Goal: Task Accomplishment & Management: Manage account settings

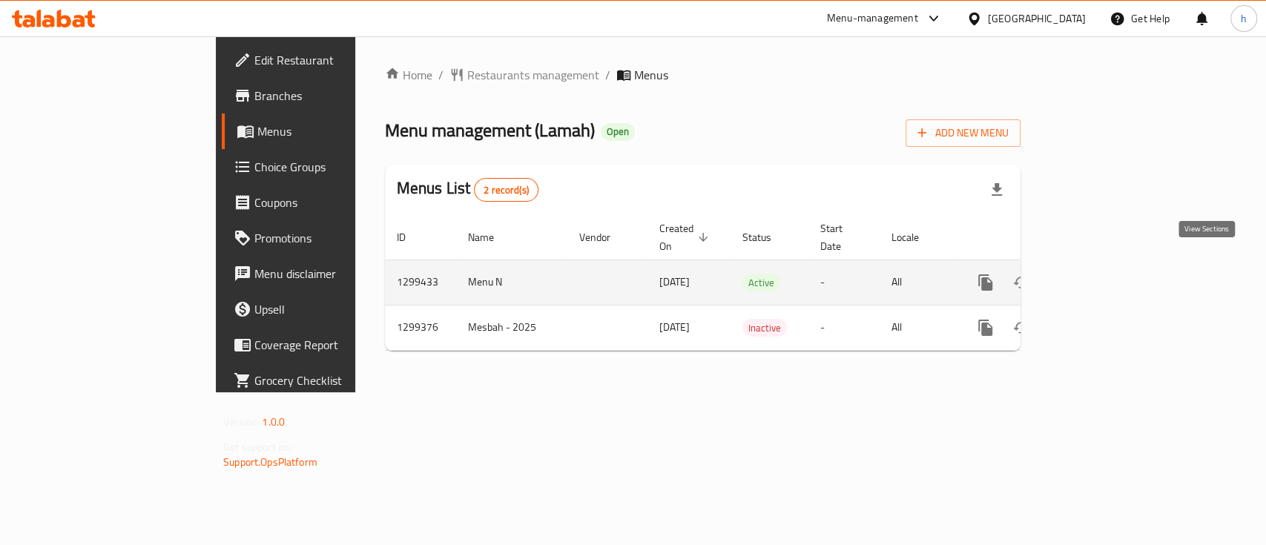
click at [1101, 274] on icon "enhanced table" at bounding box center [1093, 283] width 18 height 18
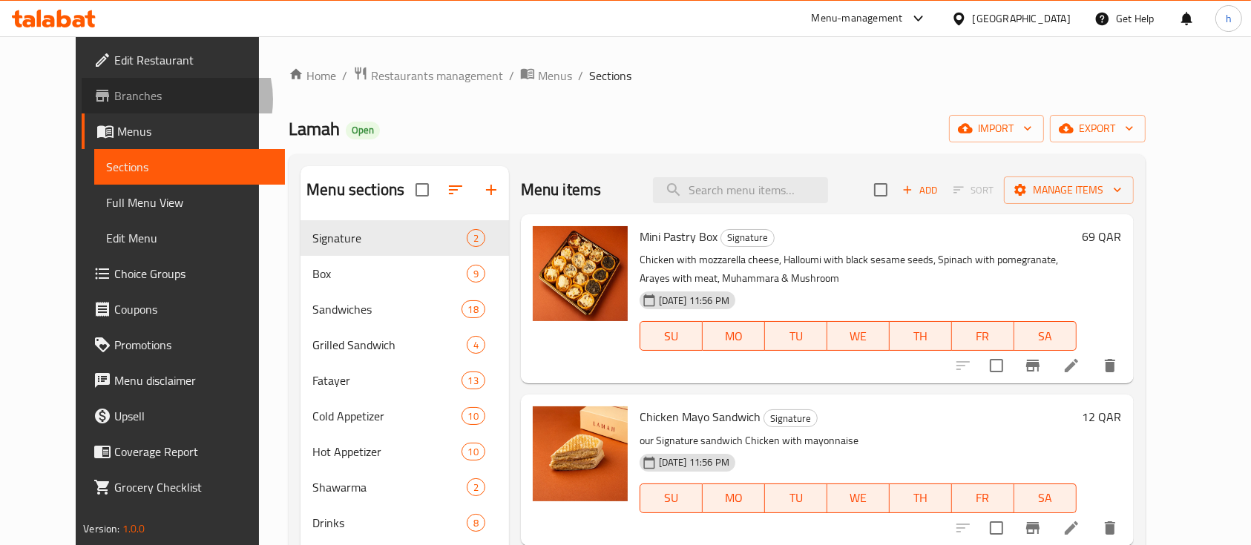
click at [114, 99] on span "Branches" at bounding box center [193, 96] width 159 height 18
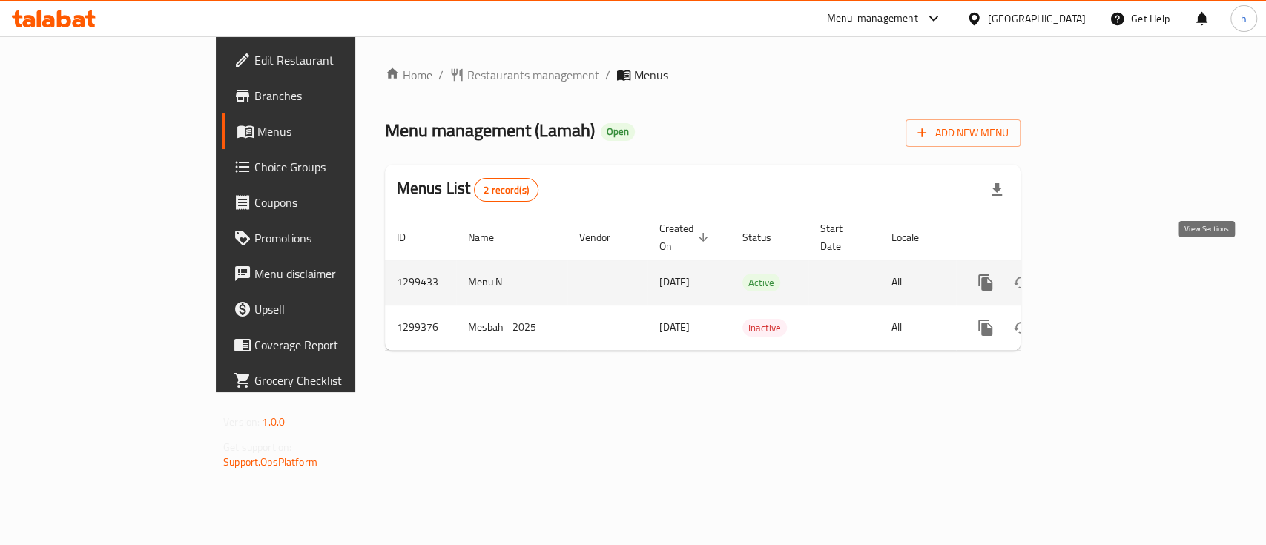
click at [1101, 274] on icon "enhanced table" at bounding box center [1093, 283] width 18 height 18
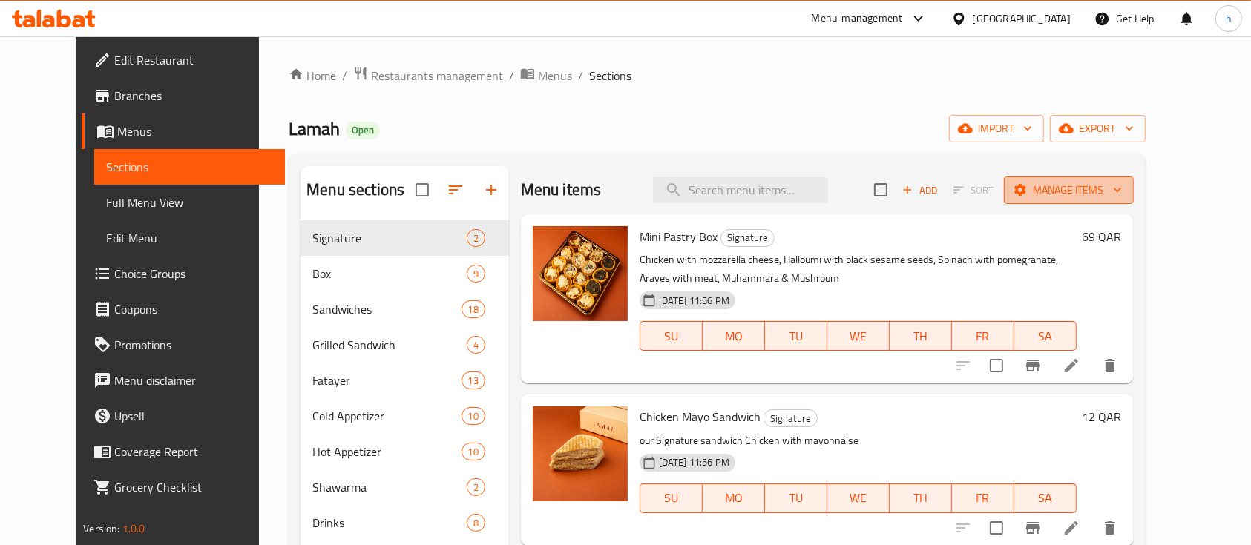
click at [1122, 185] on span "Manage items" at bounding box center [1068, 190] width 106 height 19
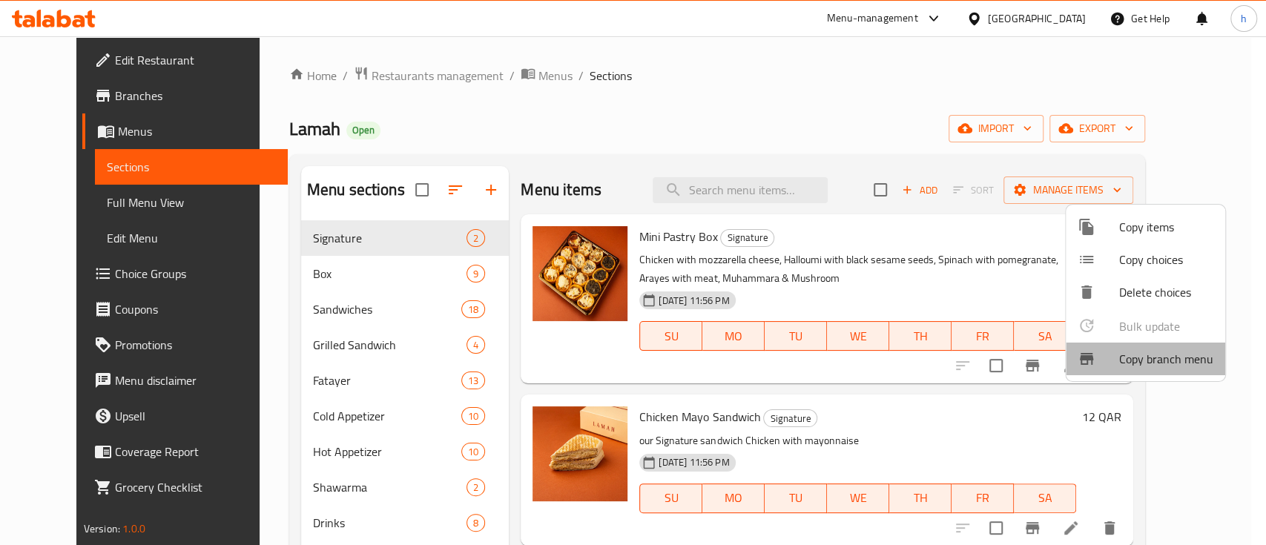
click at [1149, 353] on span "Copy branch menu" at bounding box center [1166, 359] width 94 height 18
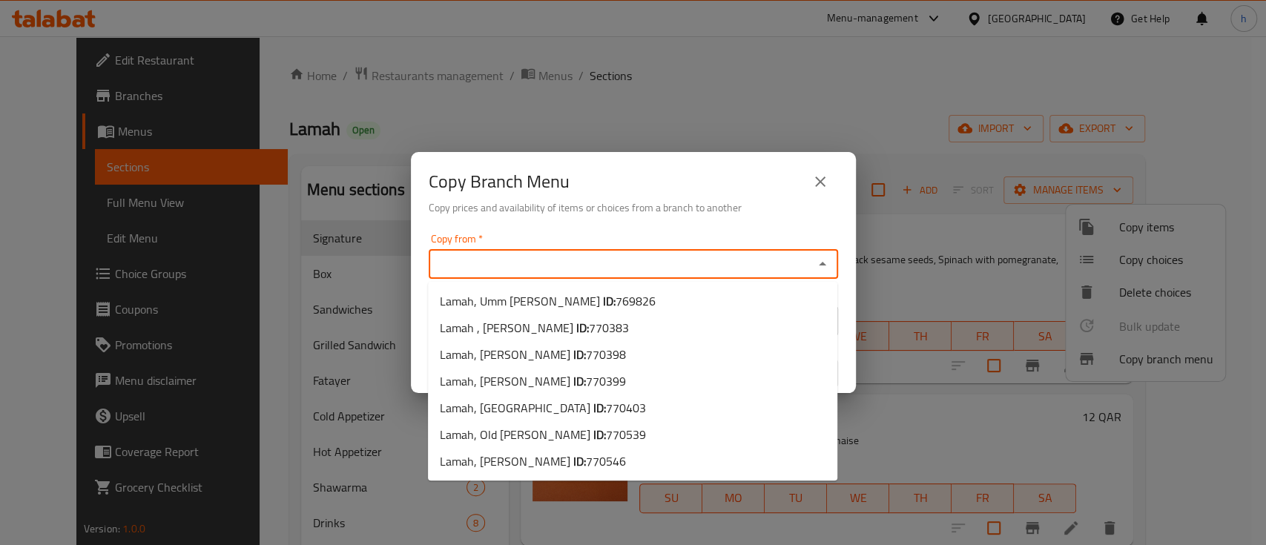
click at [619, 257] on input "Copy from   *" at bounding box center [621, 264] width 376 height 21
click at [600, 272] on input "Copy from   *" at bounding box center [621, 264] width 376 height 21
click at [659, 306] on li "Lamah, [PERSON_NAME] ID: 769826" at bounding box center [632, 301] width 409 height 27
type input "Lamah, Umm [PERSON_NAME]"
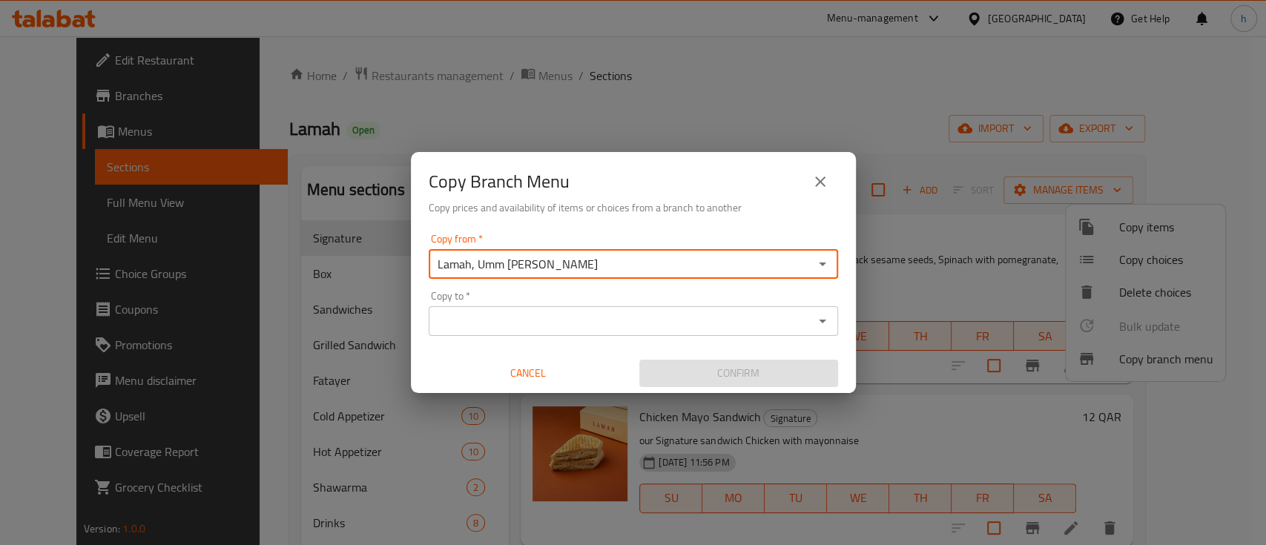
click at [584, 335] on div "Copy to *" at bounding box center [633, 321] width 409 height 30
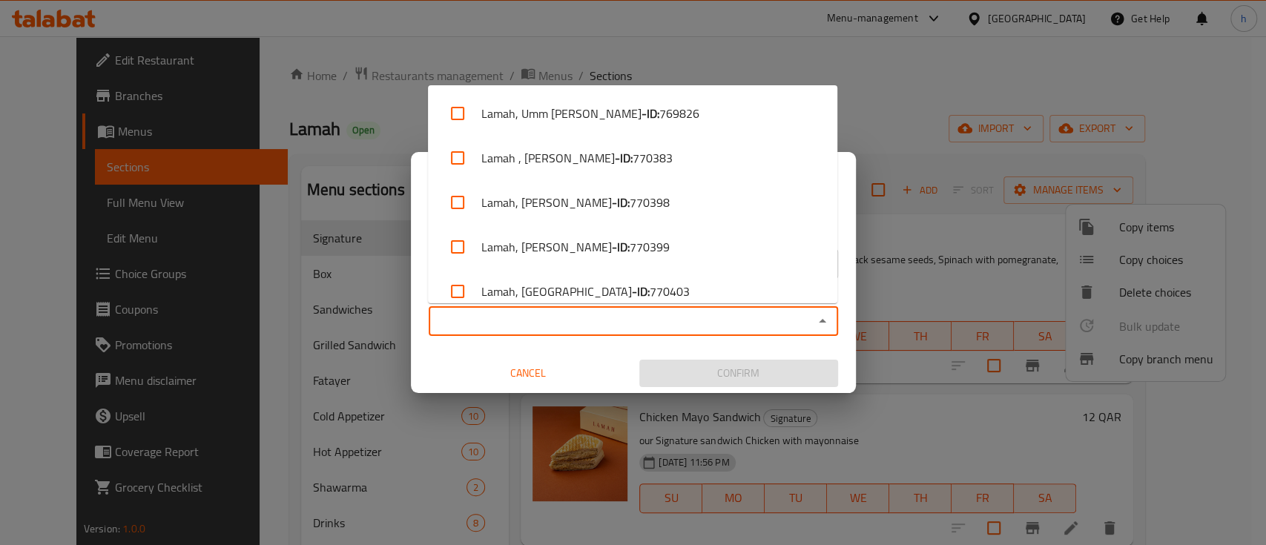
click at [578, 328] on input "Copy to   *" at bounding box center [621, 321] width 376 height 21
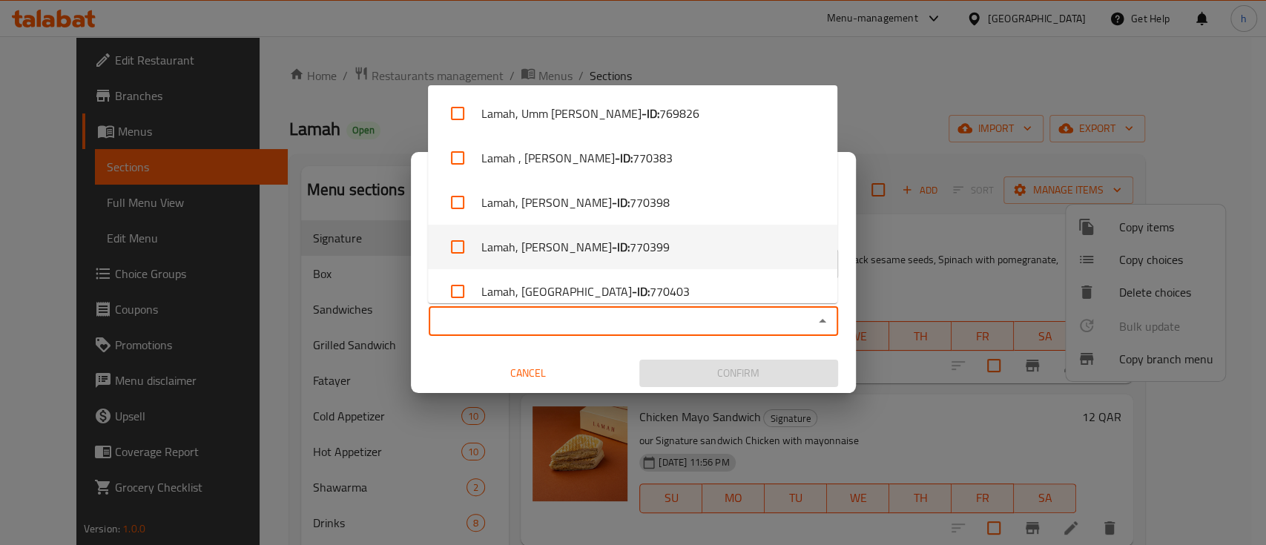
click at [648, 252] on li "Lamah, [PERSON_NAME] - ID: 770399" at bounding box center [632, 247] width 409 height 45
checkbox input "true"
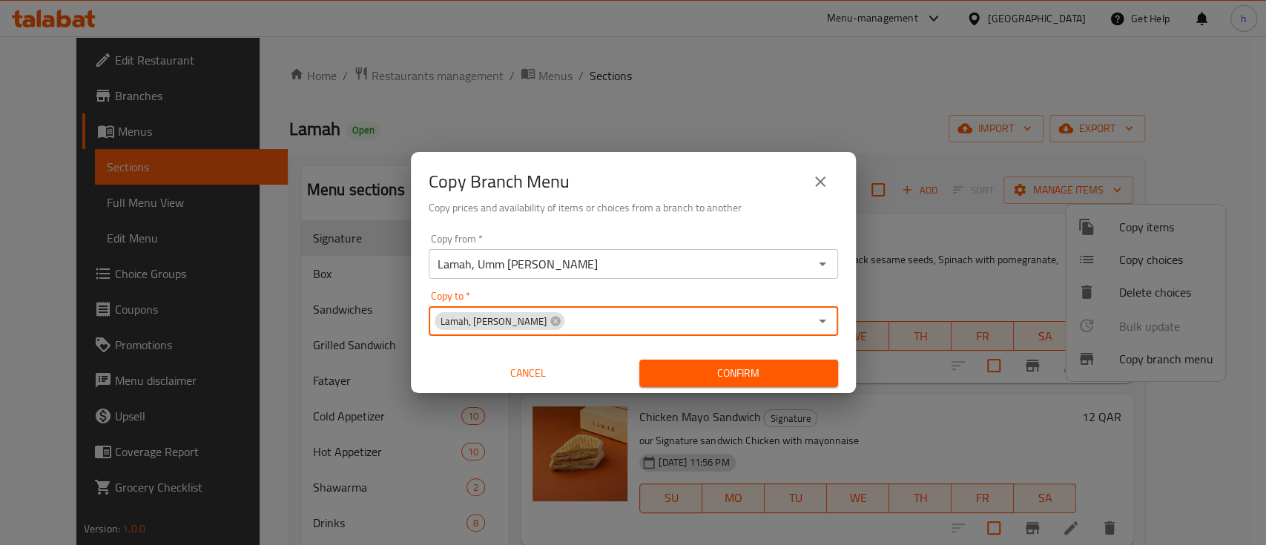
click at [823, 174] on icon "close" at bounding box center [820, 182] width 18 height 18
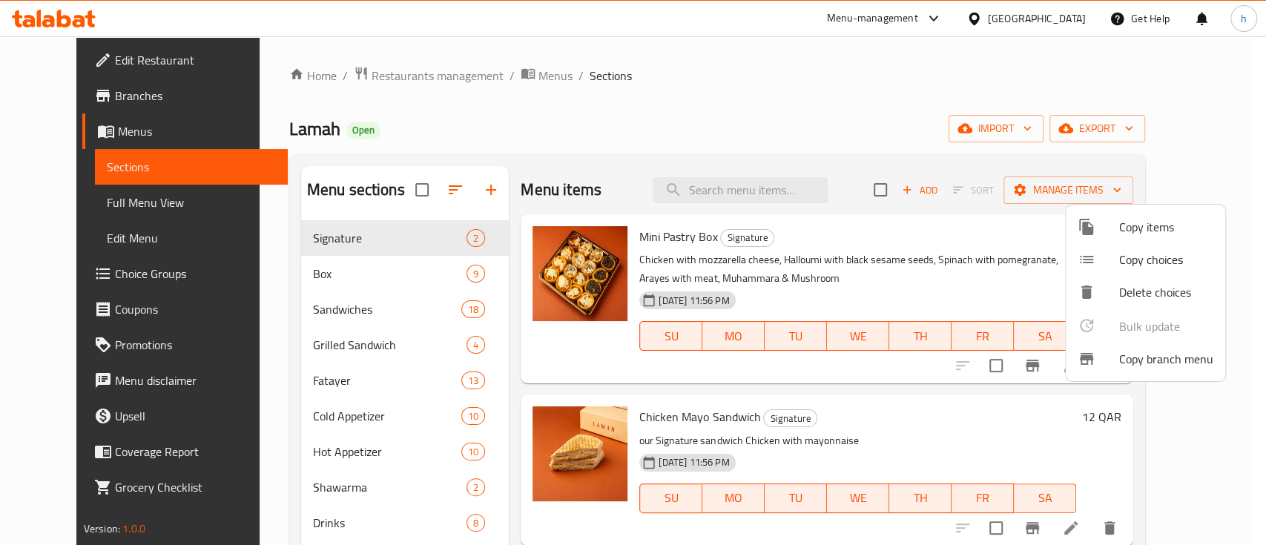
click at [1160, 128] on div at bounding box center [633, 272] width 1266 height 545
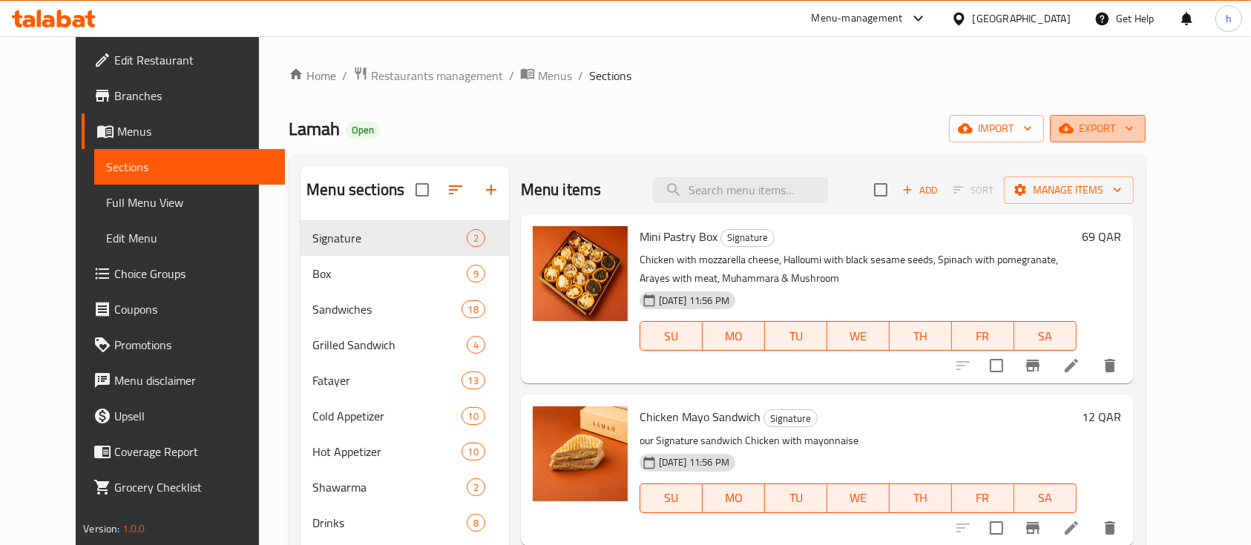
click at [1133, 123] on span "export" at bounding box center [1097, 128] width 72 height 19
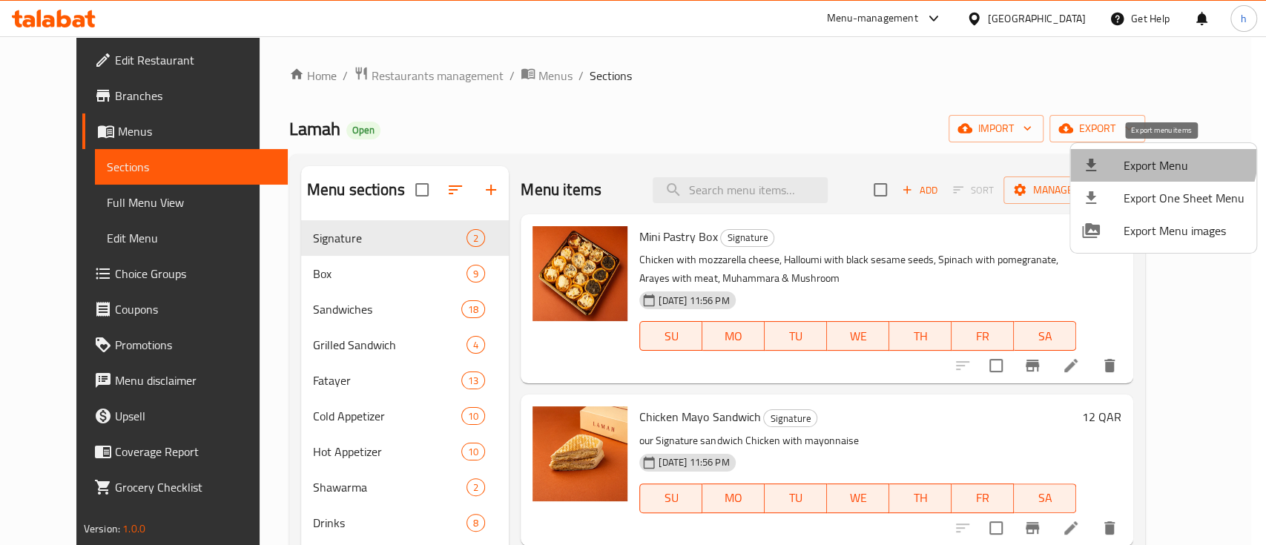
click at [1156, 157] on span "Export Menu" at bounding box center [1184, 166] width 121 height 18
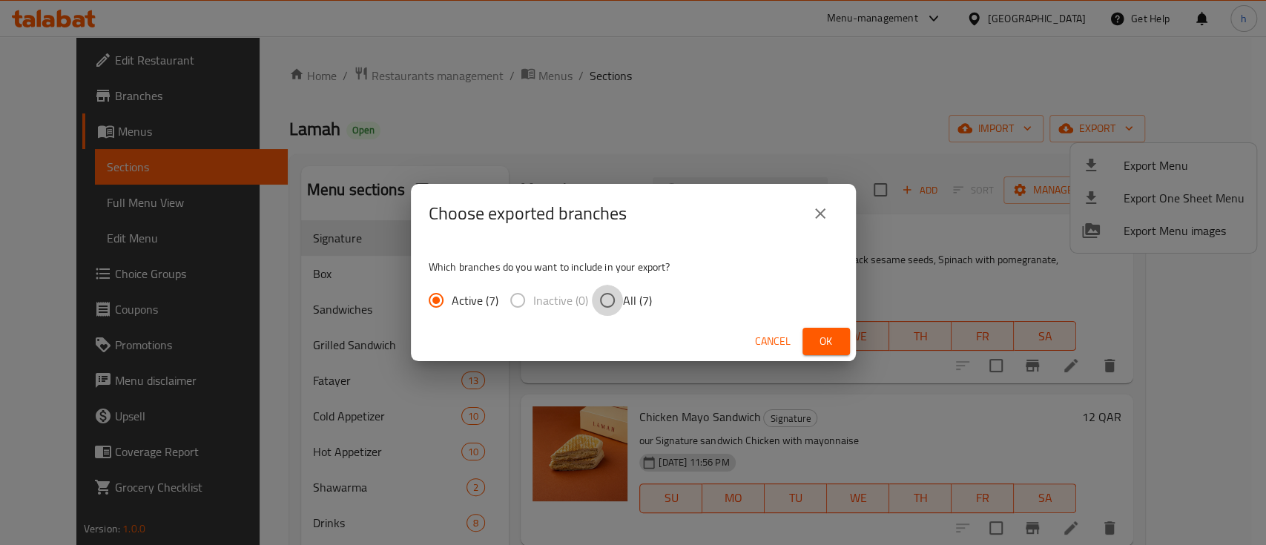
click at [602, 312] on input "All (7)" at bounding box center [607, 300] width 31 height 31
radio input "true"
click at [824, 220] on icon "close" at bounding box center [820, 214] width 18 height 18
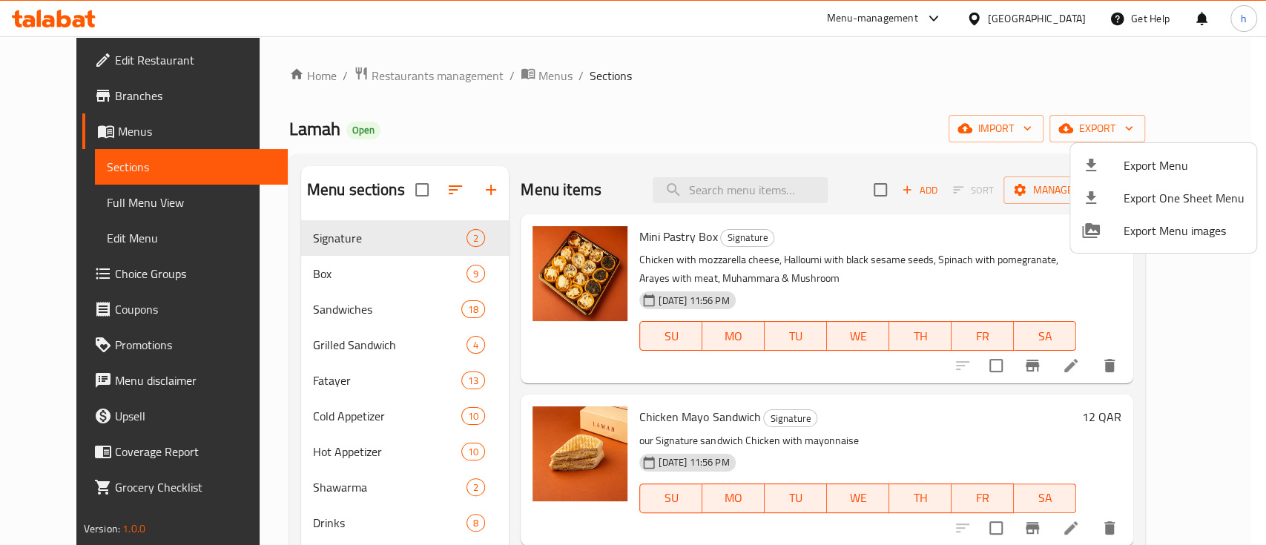
click at [746, 186] on div at bounding box center [633, 272] width 1266 height 545
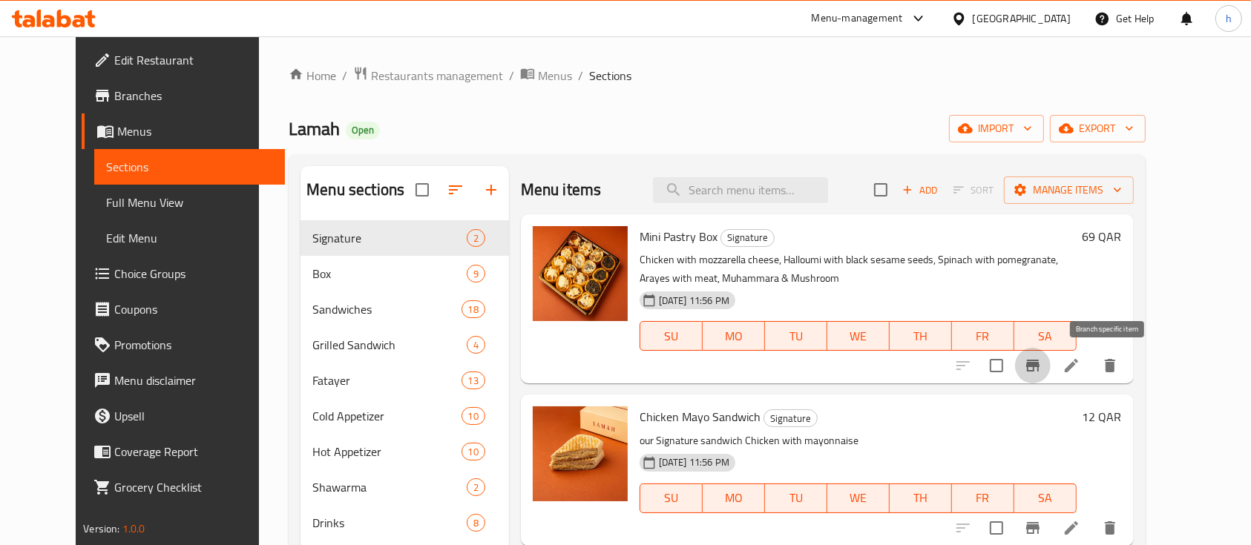
click at [1039, 360] on icon "Branch-specific-item" at bounding box center [1032, 366] width 13 height 12
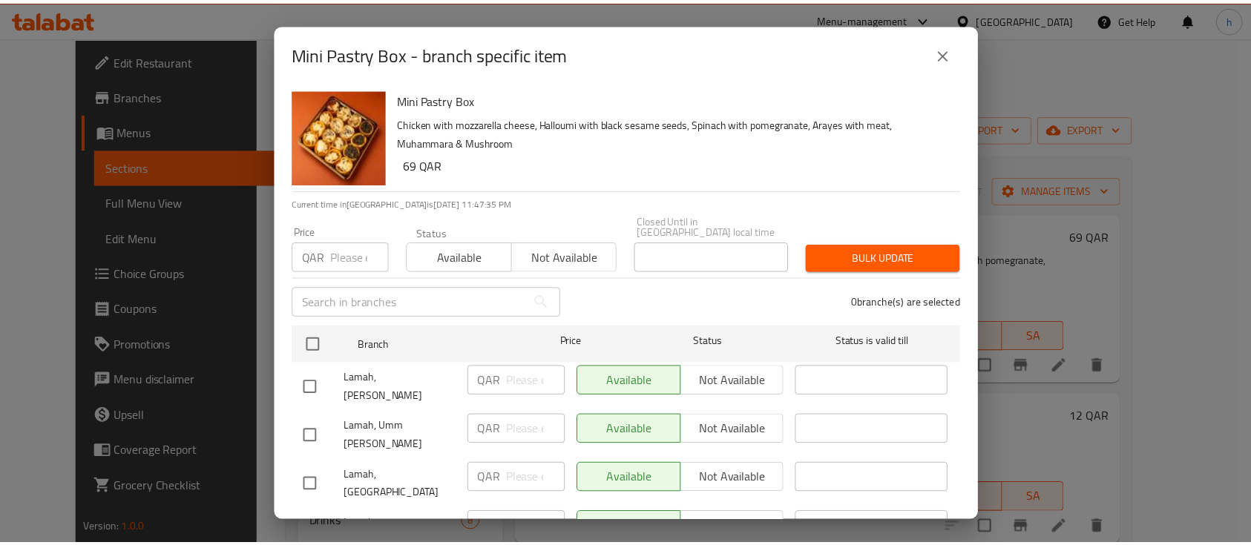
scroll to position [142, 0]
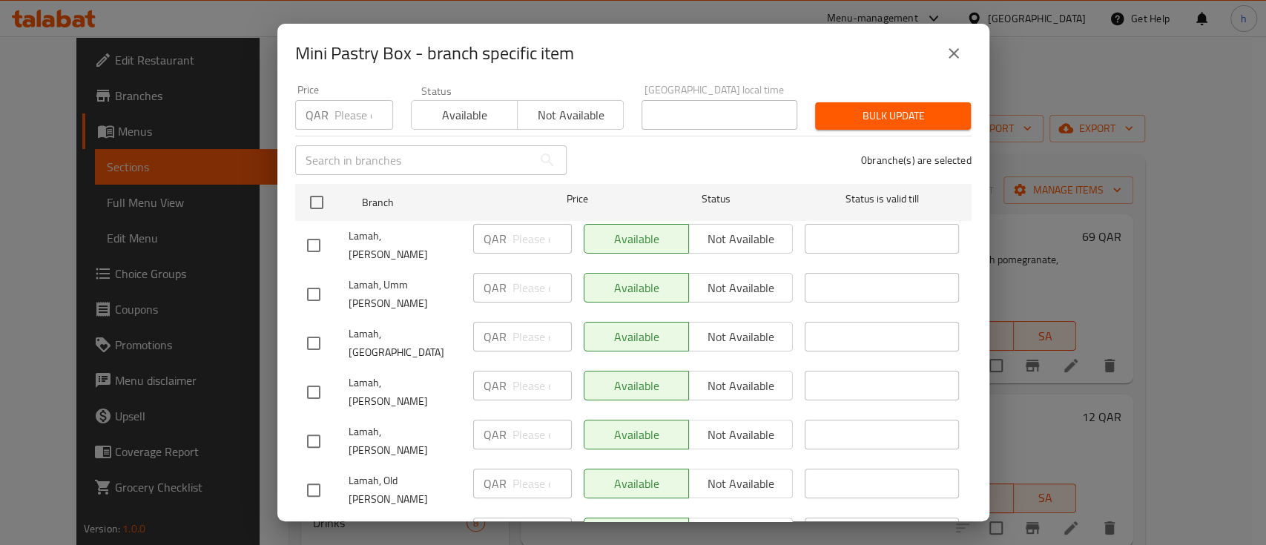
click at [309, 524] on input "checkbox" at bounding box center [313, 539] width 31 height 31
checkbox input "true"
click at [524, 518] on input "number" at bounding box center [542, 533] width 59 height 30
click at [946, 54] on icon "close" at bounding box center [954, 54] width 18 height 18
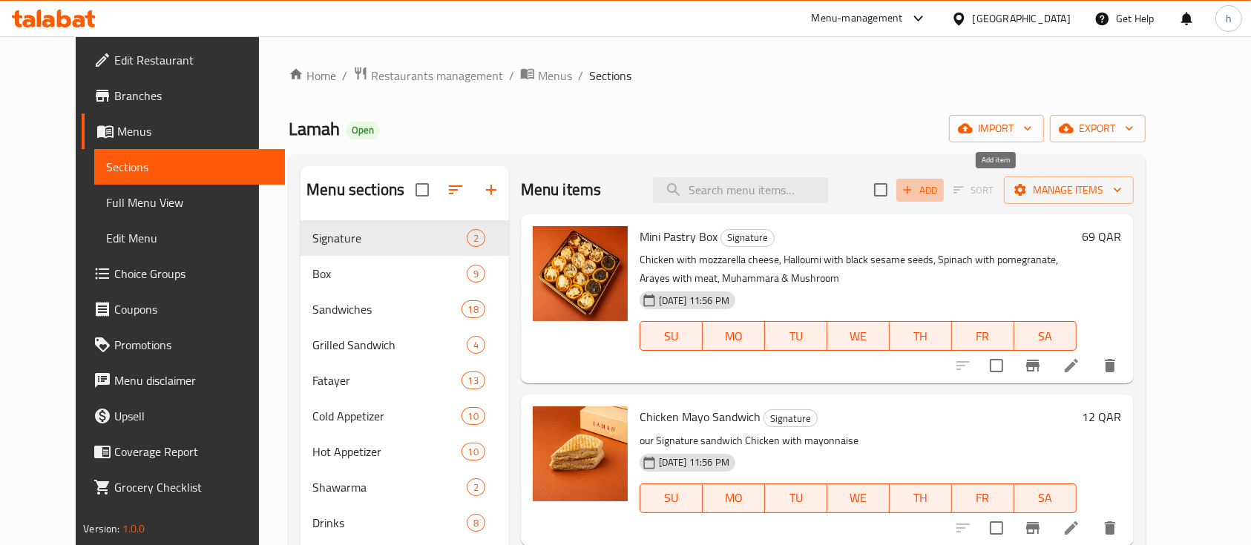
click at [940, 189] on span "Add" at bounding box center [920, 190] width 40 height 17
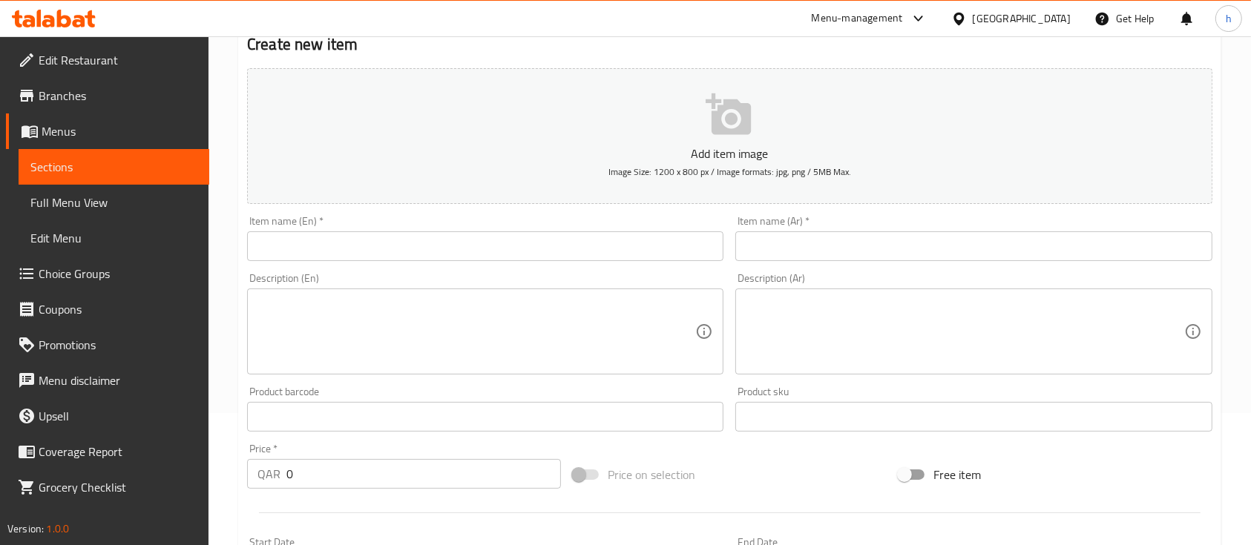
scroll to position [134, 0]
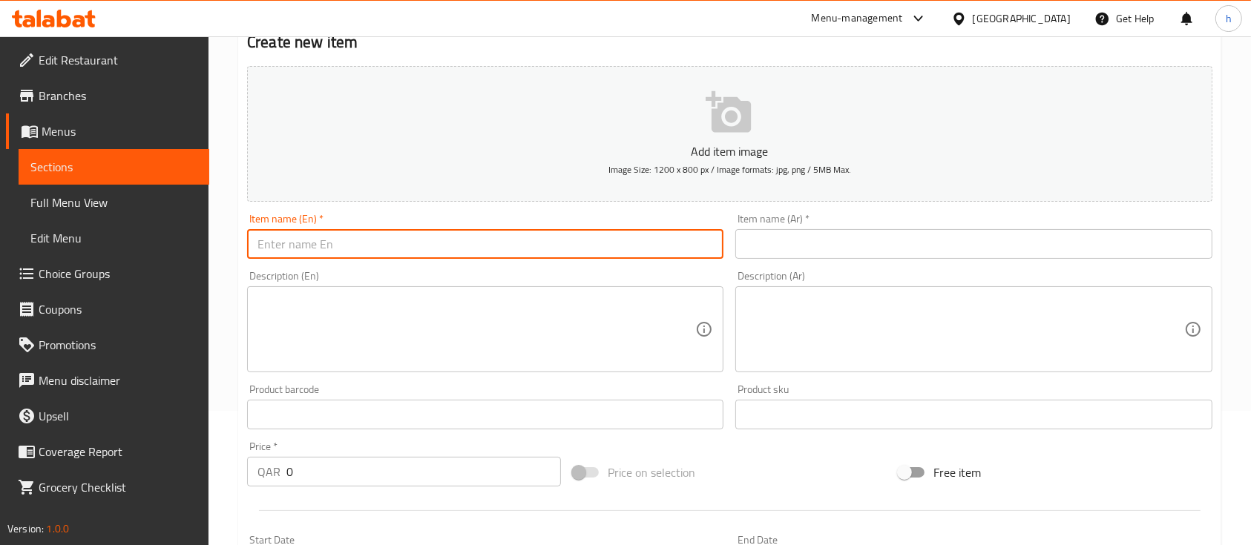
click at [404, 231] on input "text" at bounding box center [485, 244] width 476 height 30
click at [755, 267] on div "Add item image Image Size: 1200 x 800 px / Image formats: jpg, png / 5MB Max. I…" at bounding box center [729, 379] width 977 height 639
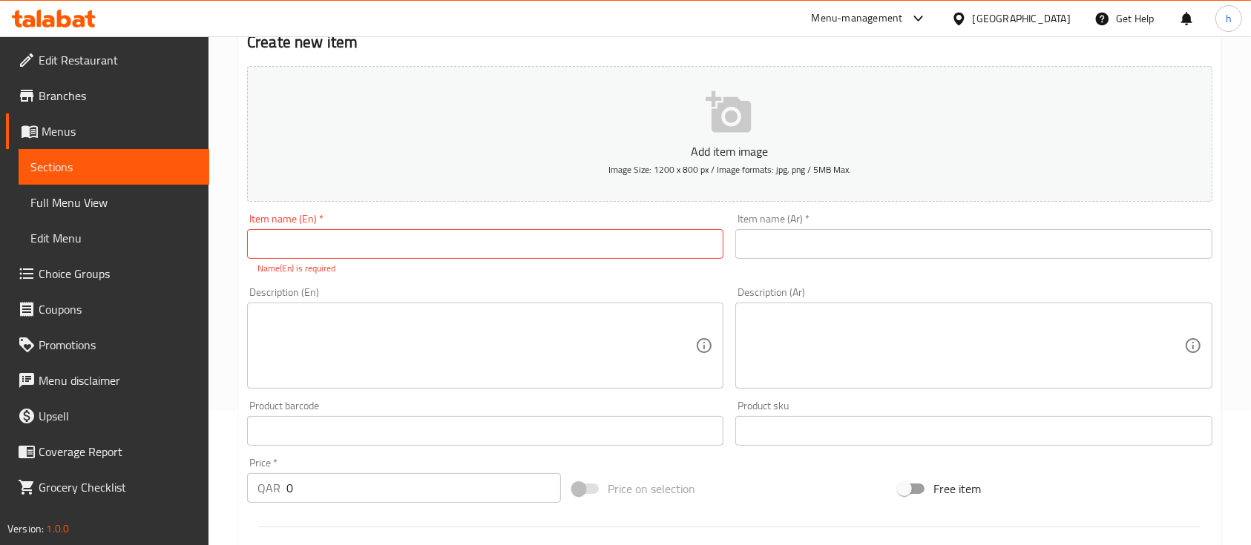
click at [665, 291] on div "Description (En) Description (En)" at bounding box center [485, 338] width 476 height 102
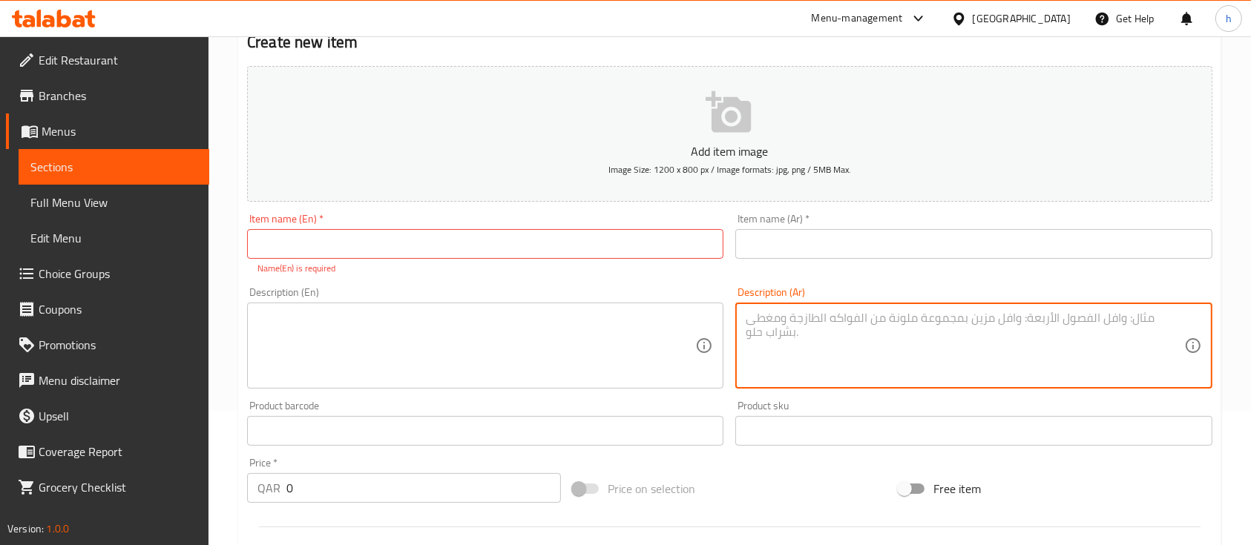
click at [777, 325] on textarea at bounding box center [964, 346] width 438 height 70
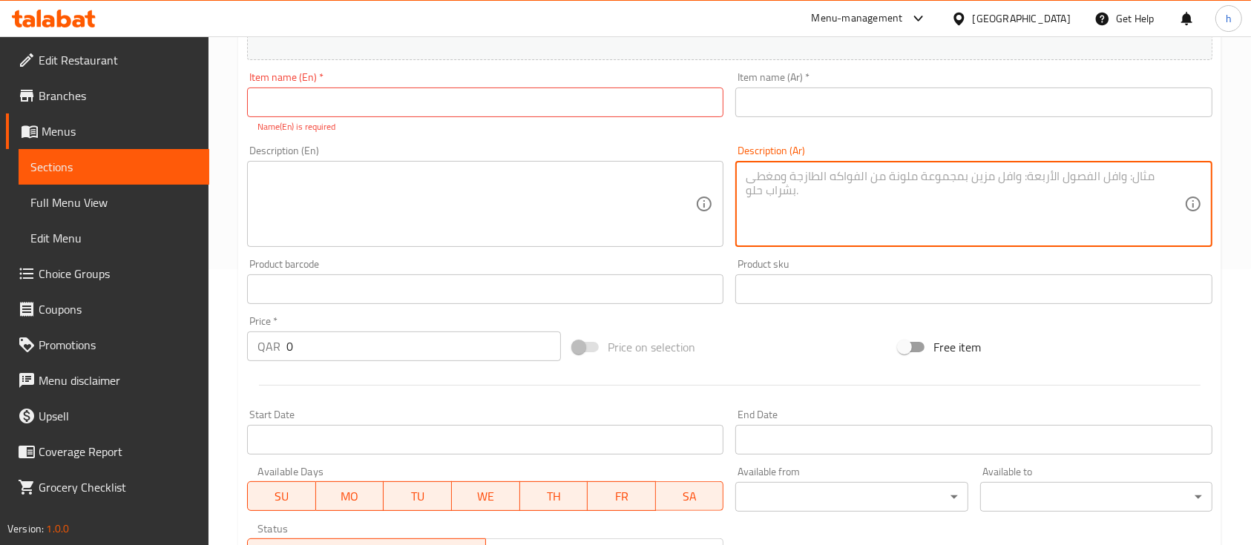
scroll to position [277, 0]
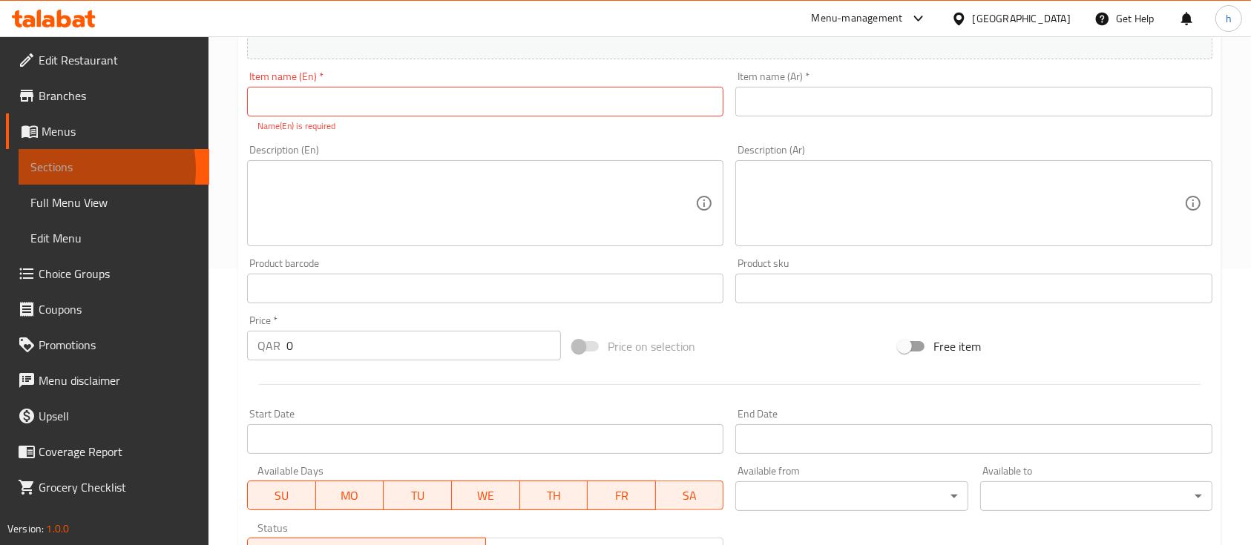
click at [65, 169] on span "Sections" at bounding box center [113, 167] width 167 height 18
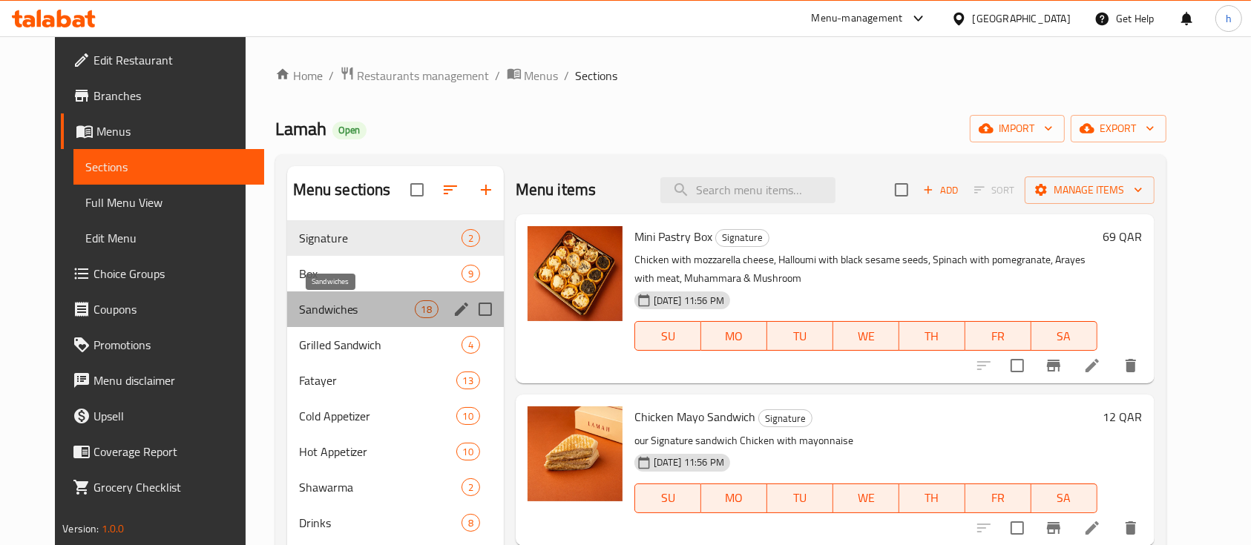
click at [314, 312] on span "Sandwiches" at bounding box center [357, 309] width 116 height 18
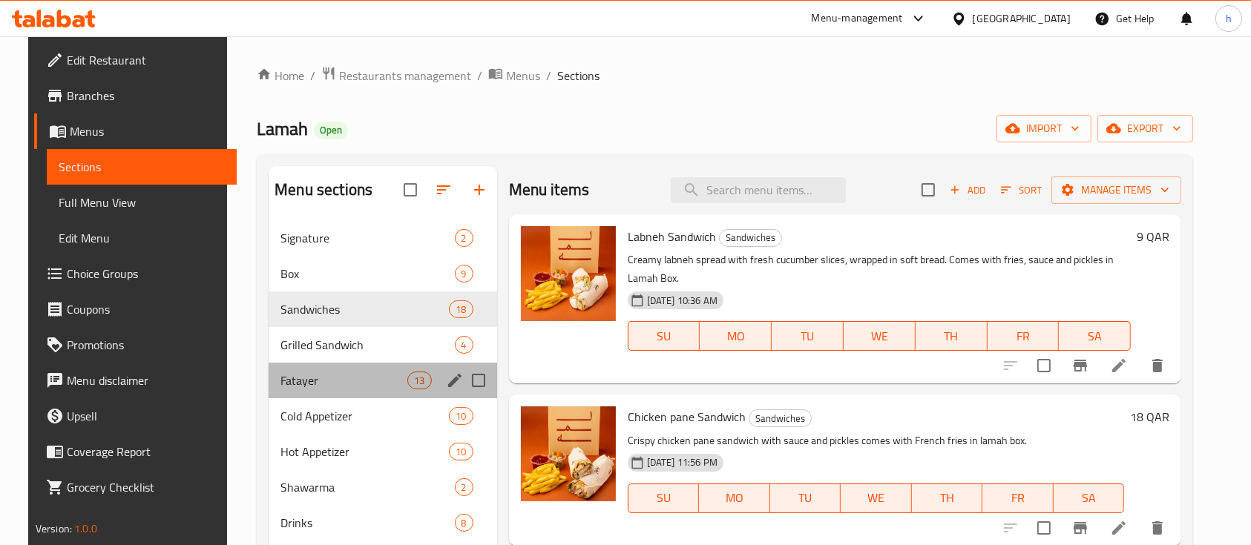
click at [331, 366] on div "Fatayer 13" at bounding box center [383, 381] width 228 height 36
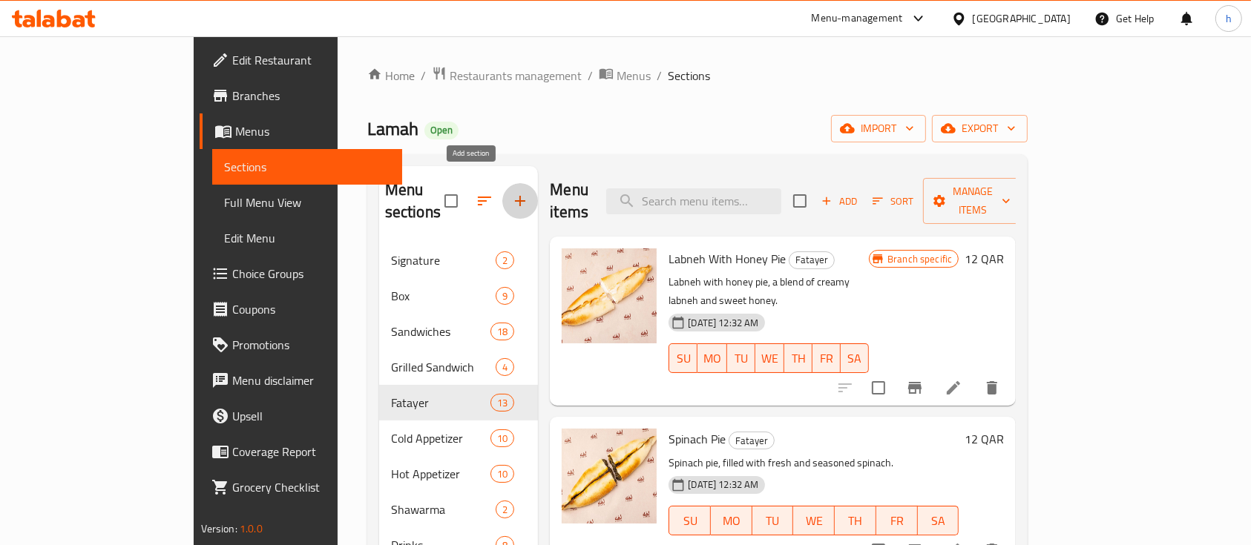
click at [511, 194] on icon "button" at bounding box center [520, 201] width 18 height 18
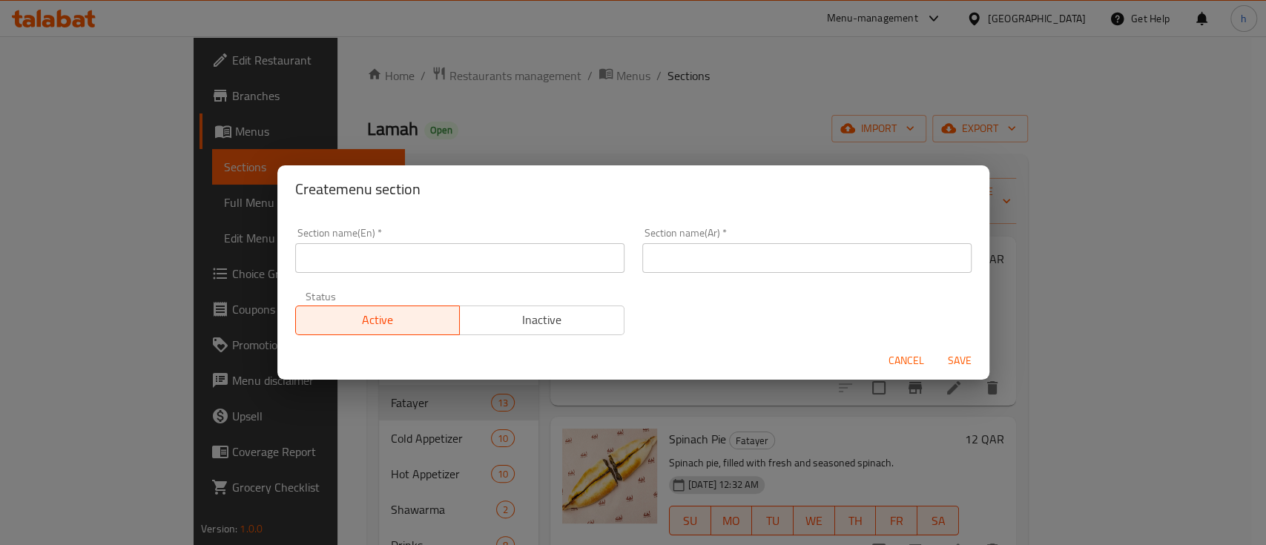
click at [426, 279] on div "Section name(En)   * Section name(En) *" at bounding box center [459, 250] width 347 height 63
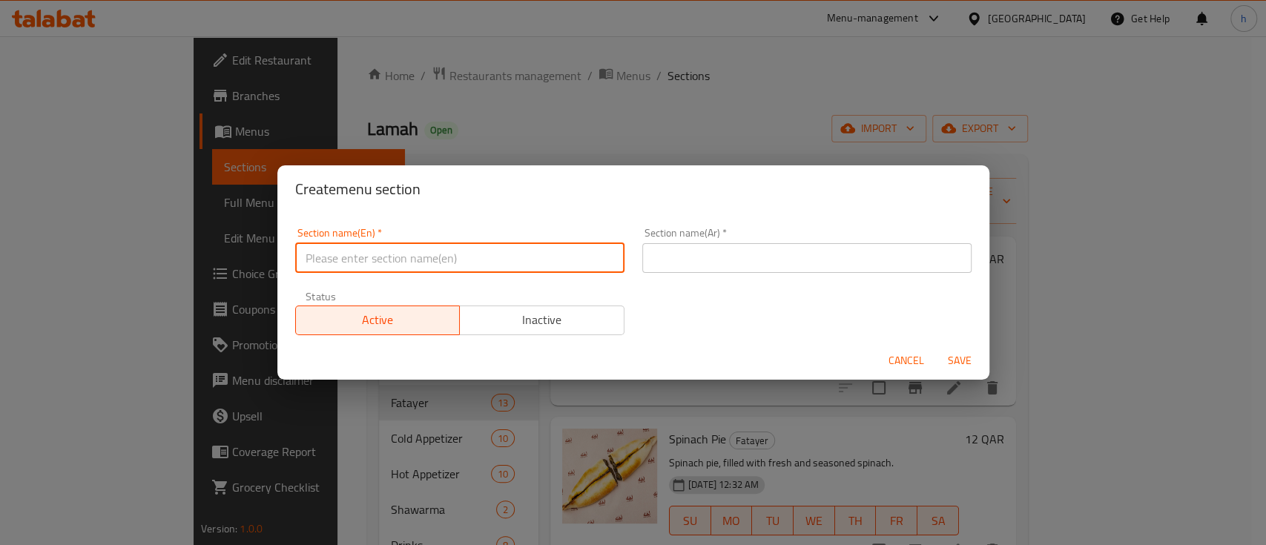
click at [426, 271] on input "text" at bounding box center [459, 258] width 329 height 30
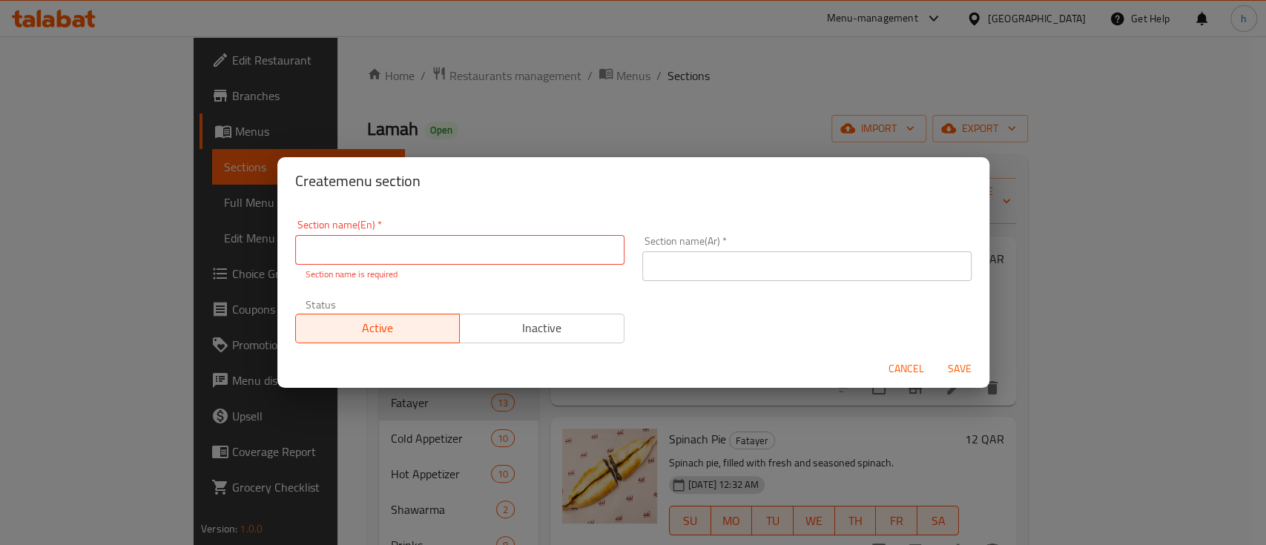
click at [754, 217] on div "Section name(En)   * Section name(En) * Section name is required Section name(A…" at bounding box center [633, 277] width 712 height 145
click at [893, 369] on span "Cancel" at bounding box center [907, 369] width 36 height 19
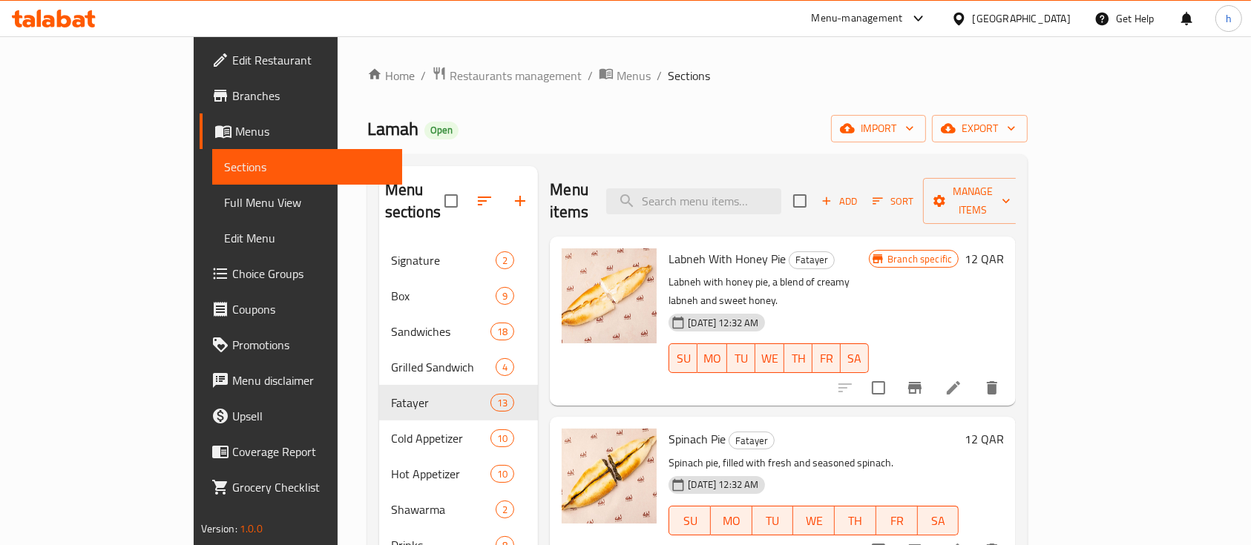
click at [556, 424] on div at bounding box center [609, 492] width 107 height 139
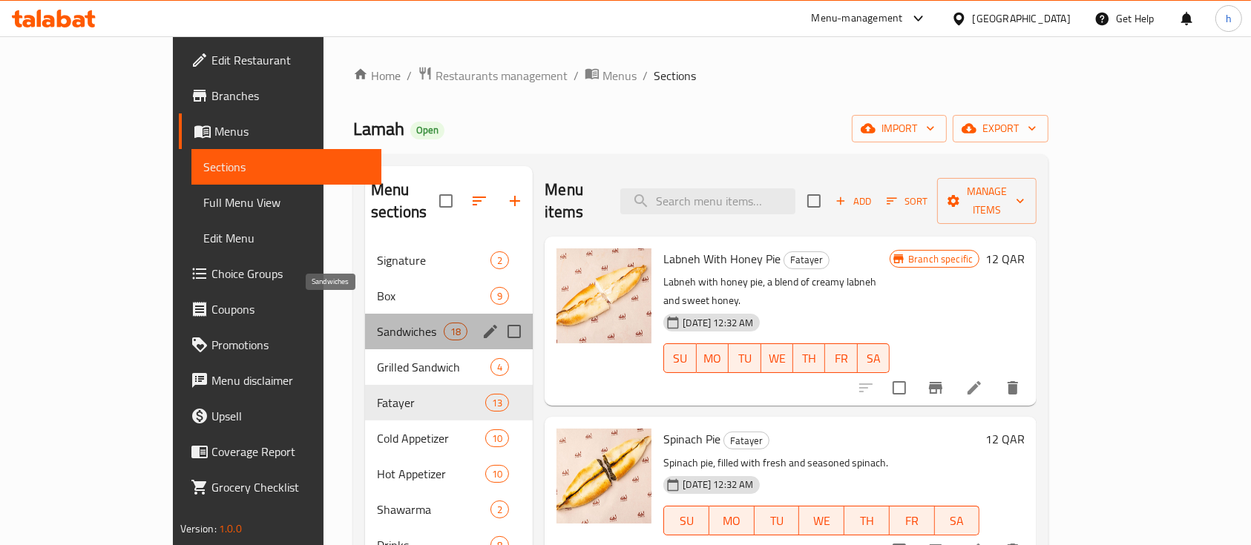
click at [377, 323] on span "Sandwiches" at bounding box center [410, 332] width 67 height 18
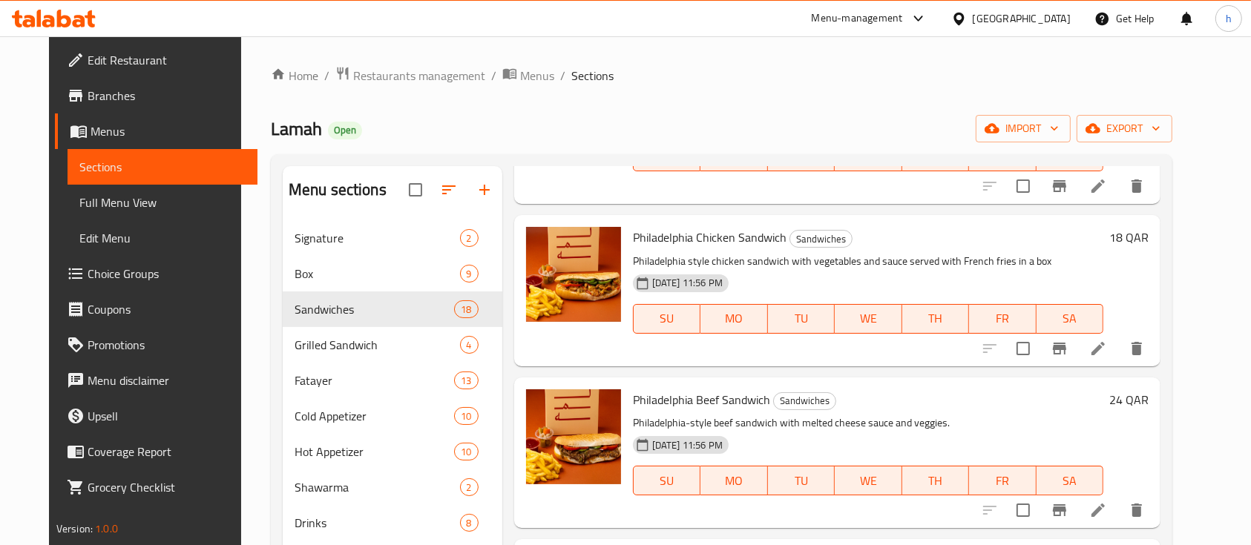
scroll to position [504, 0]
click at [1066, 348] on icon "Branch-specific-item" at bounding box center [1059, 348] width 13 height 12
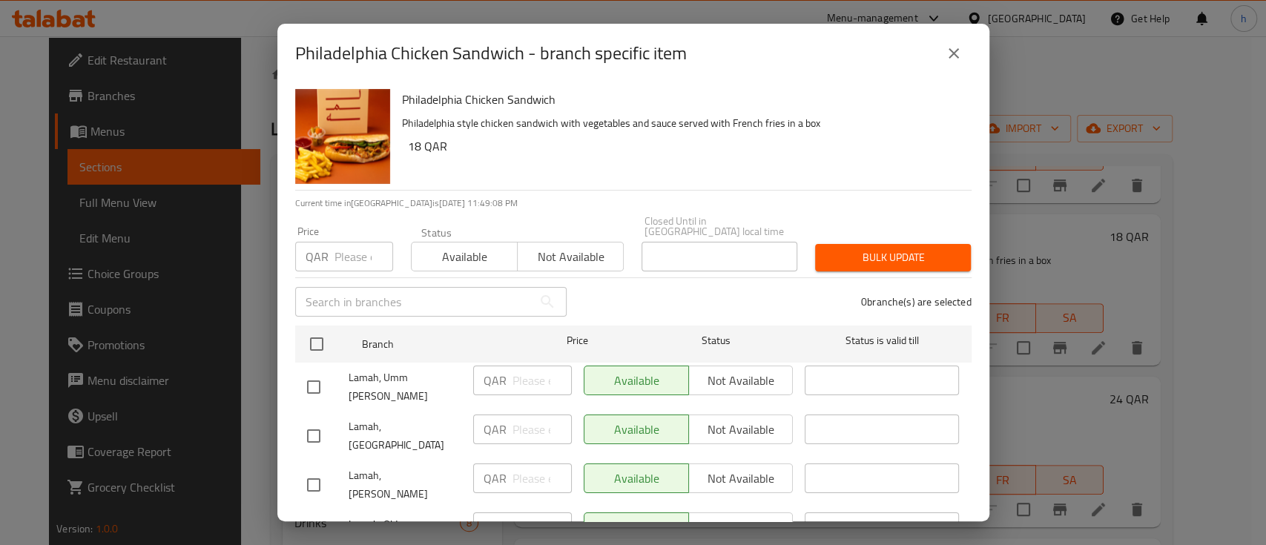
click at [705, 371] on div "Available Not available" at bounding box center [689, 381] width 210 height 30
click at [719, 434] on div "Available Not available" at bounding box center [689, 436] width 222 height 55
click at [940, 54] on button "close" at bounding box center [954, 54] width 36 height 36
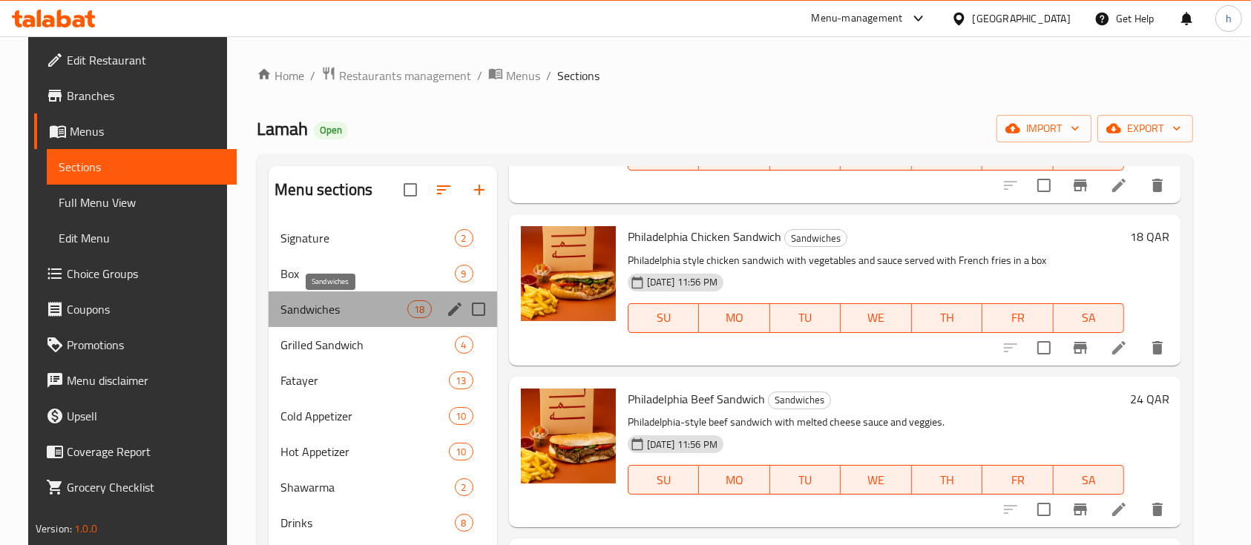
click at [322, 300] on span "Sandwiches" at bounding box center [343, 309] width 127 height 18
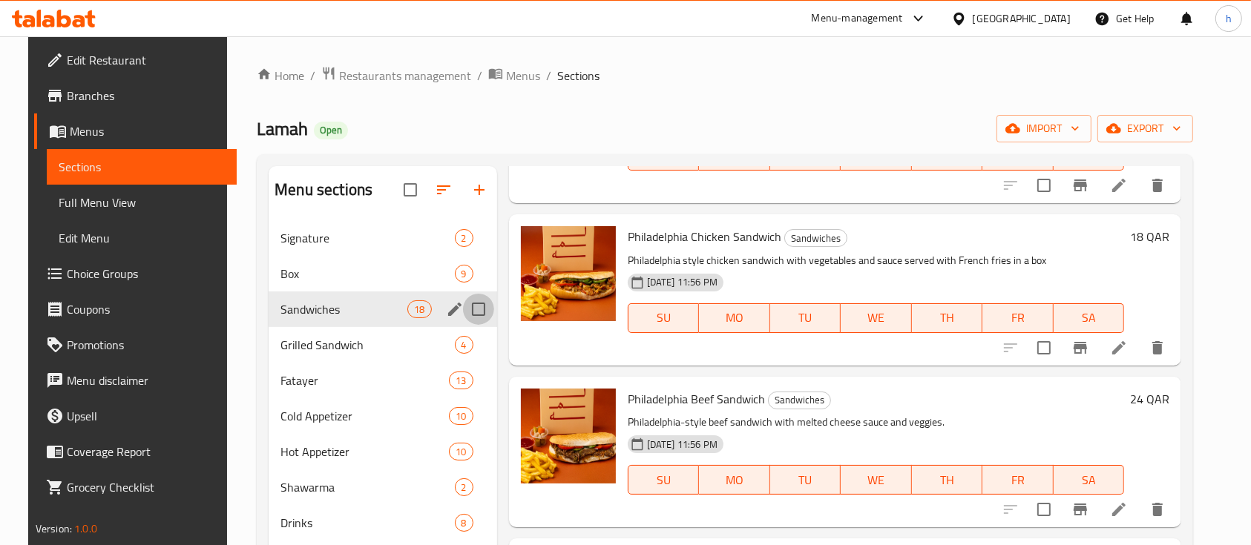
click at [472, 314] on input "Menu sections" at bounding box center [478, 309] width 31 height 31
checkbox input "true"
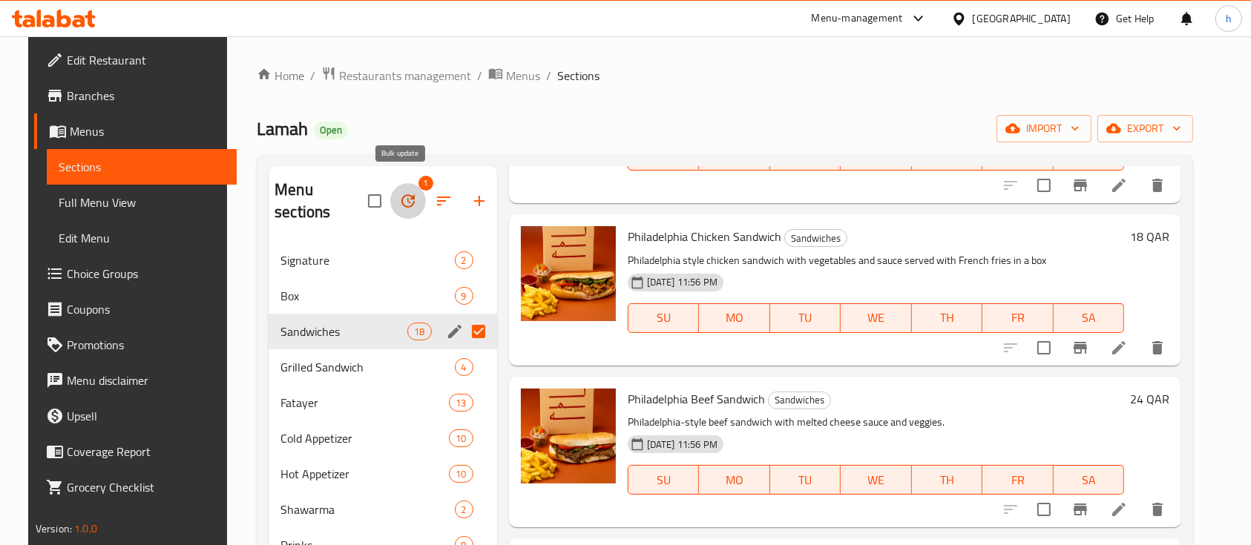
click at [404, 194] on icon "button" at bounding box center [407, 200] width 13 height 13
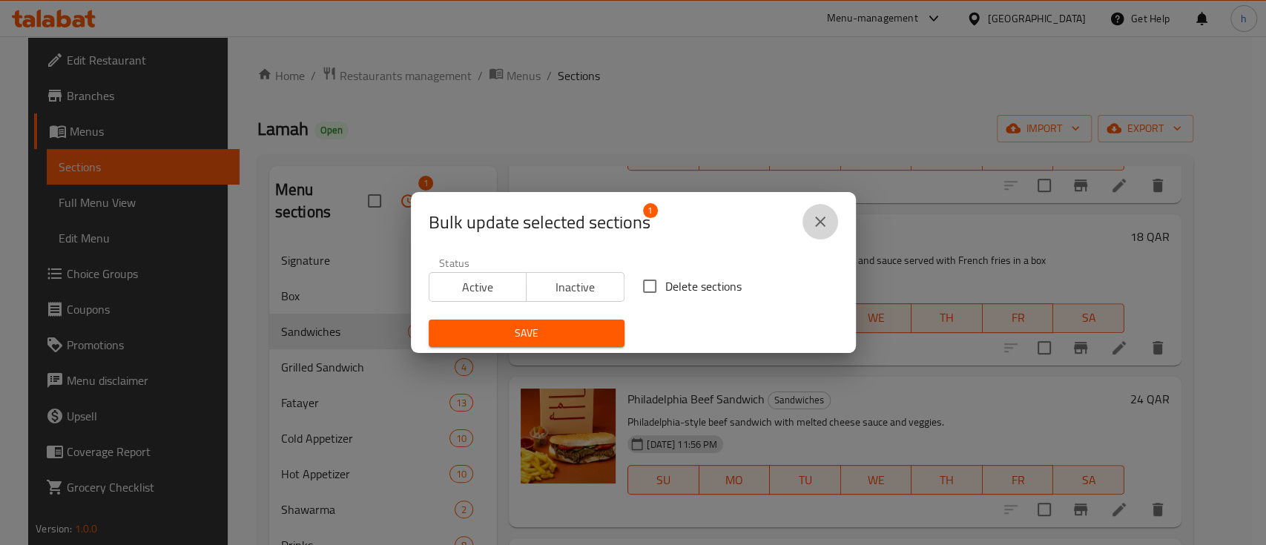
click at [821, 215] on icon "close" at bounding box center [820, 222] width 18 height 18
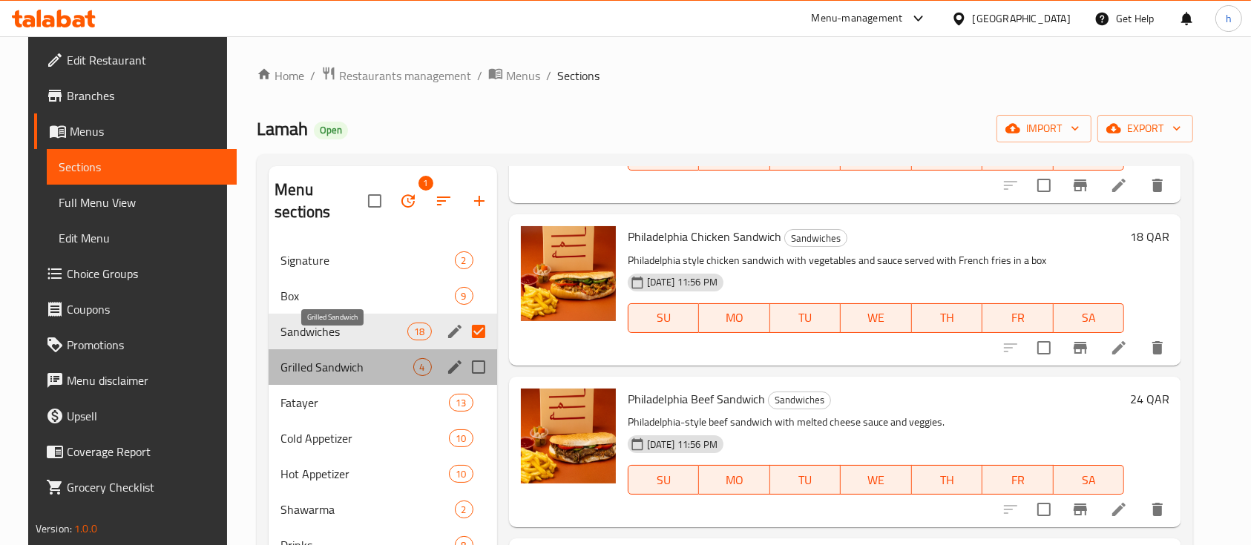
click at [301, 358] on span "Grilled Sandwich" at bounding box center [346, 367] width 132 height 18
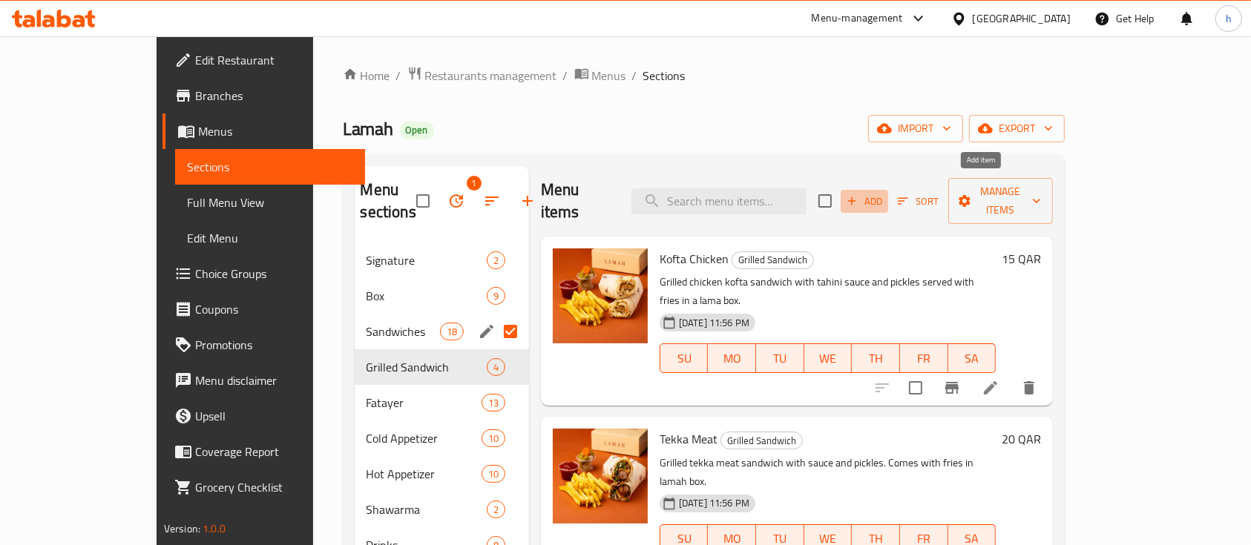
click at [858, 194] on icon "button" at bounding box center [851, 200] width 13 height 13
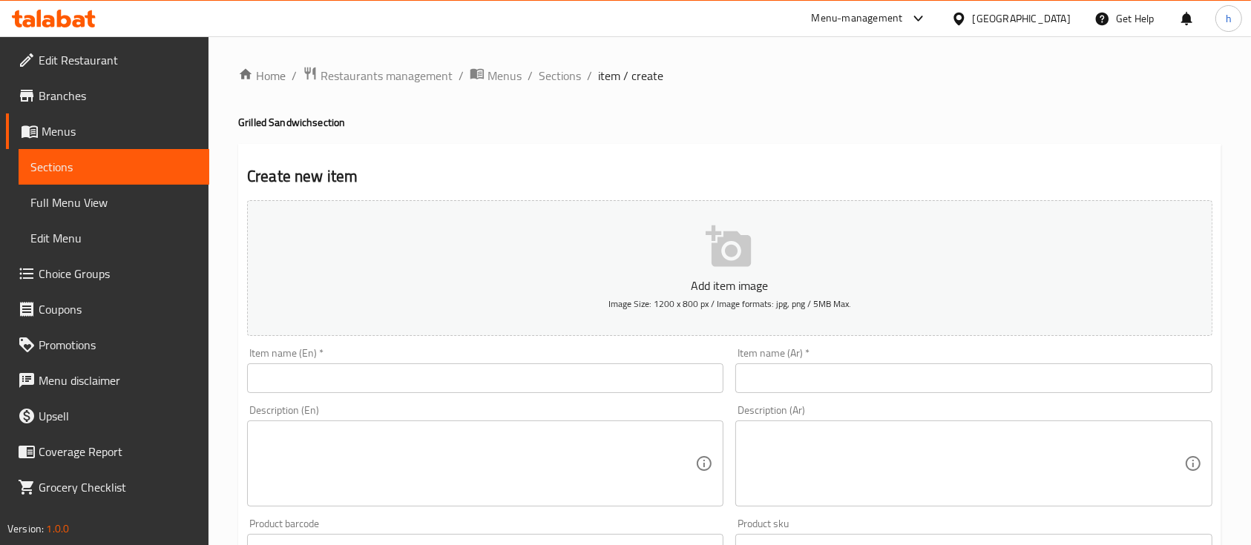
click at [408, 391] on input "text" at bounding box center [485, 378] width 476 height 30
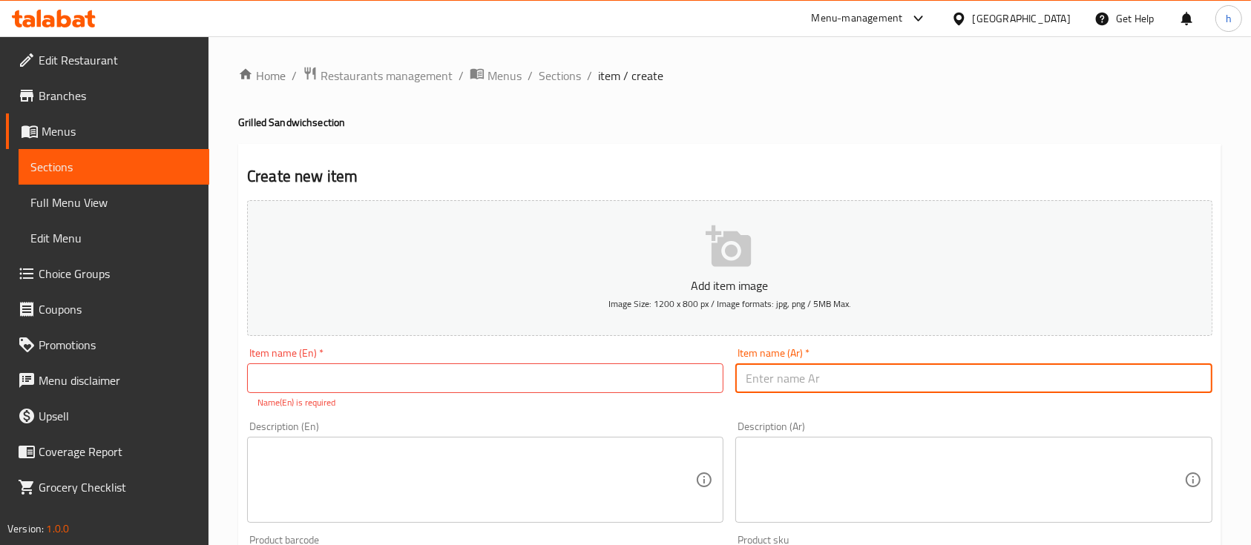
click at [737, 383] on input "text" at bounding box center [973, 378] width 476 height 30
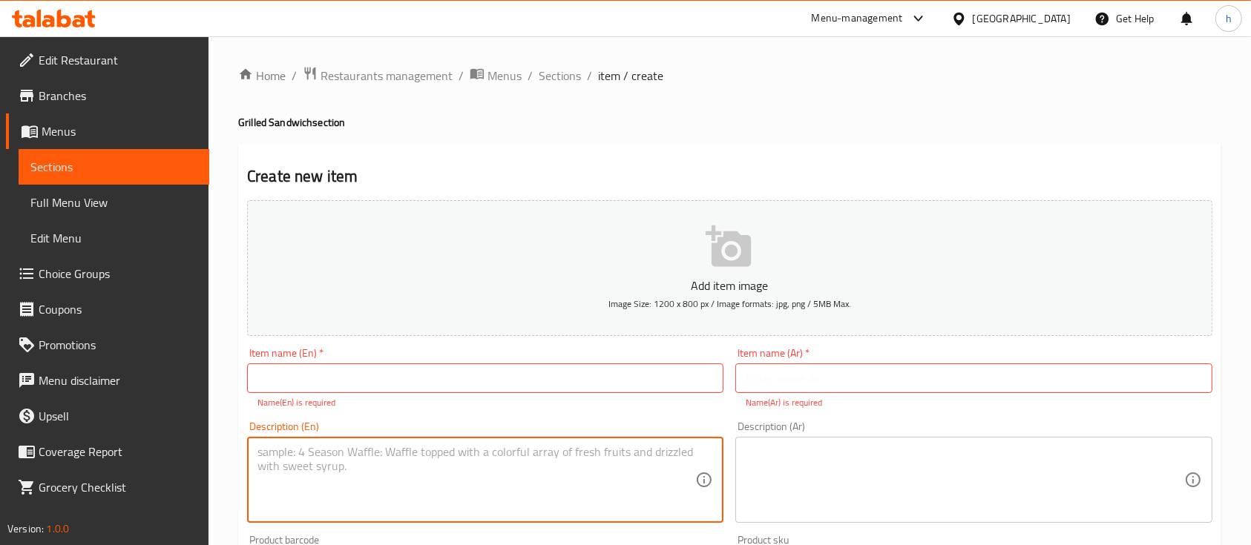
click at [579, 465] on textarea at bounding box center [476, 480] width 438 height 70
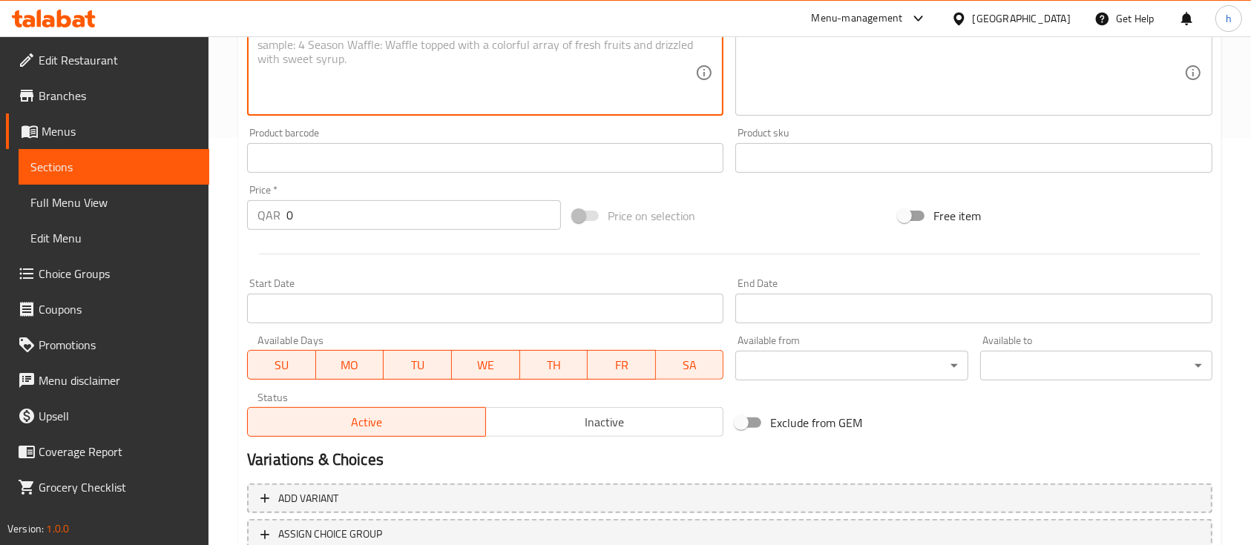
scroll to position [409, 0]
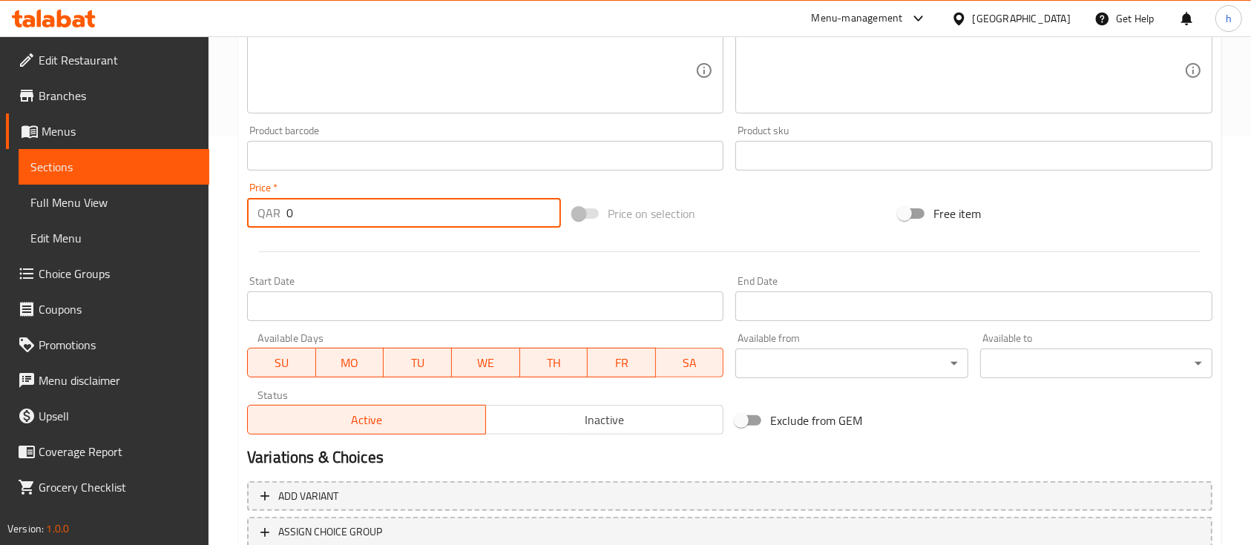
click at [412, 224] on input "0" at bounding box center [423, 213] width 274 height 30
click at [119, 154] on link "Sections" at bounding box center [114, 167] width 191 height 36
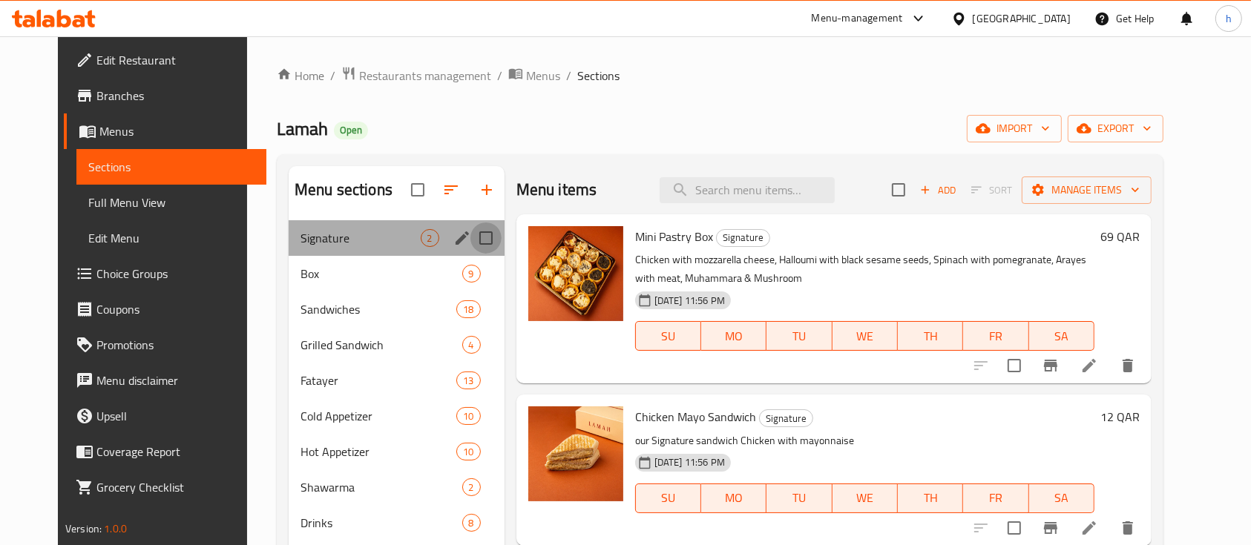
click at [476, 237] on input "Menu sections" at bounding box center [485, 238] width 31 height 31
checkbox input "true"
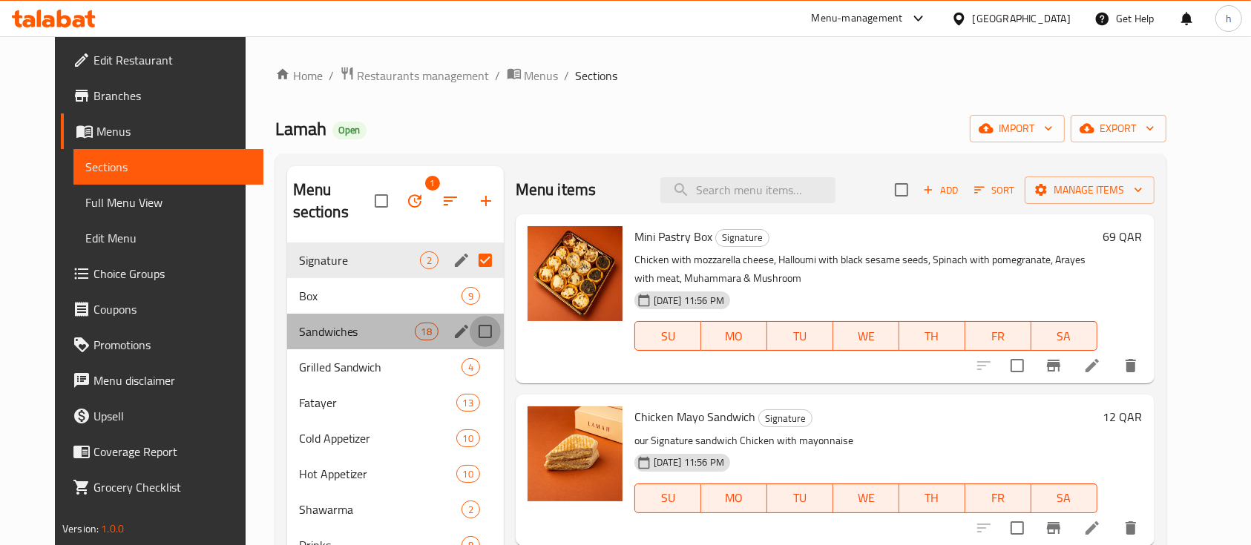
click at [475, 316] on input "Menu sections" at bounding box center [485, 331] width 31 height 31
checkbox input "true"
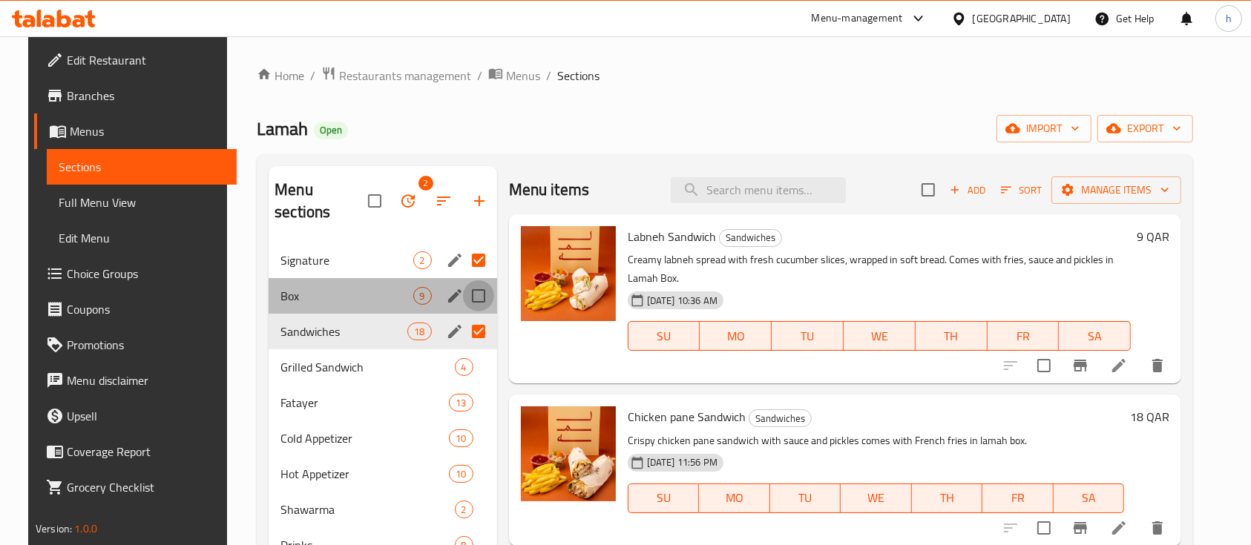
click at [477, 284] on input "Menu sections" at bounding box center [478, 295] width 31 height 31
checkbox input "true"
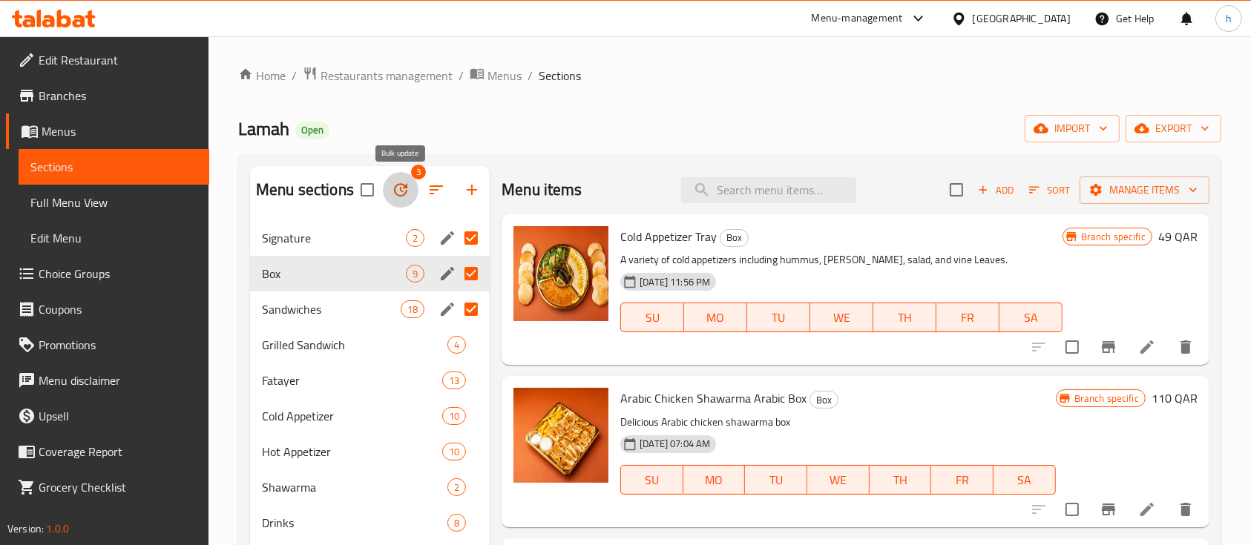
click at [399, 185] on icon "button" at bounding box center [400, 189] width 13 height 13
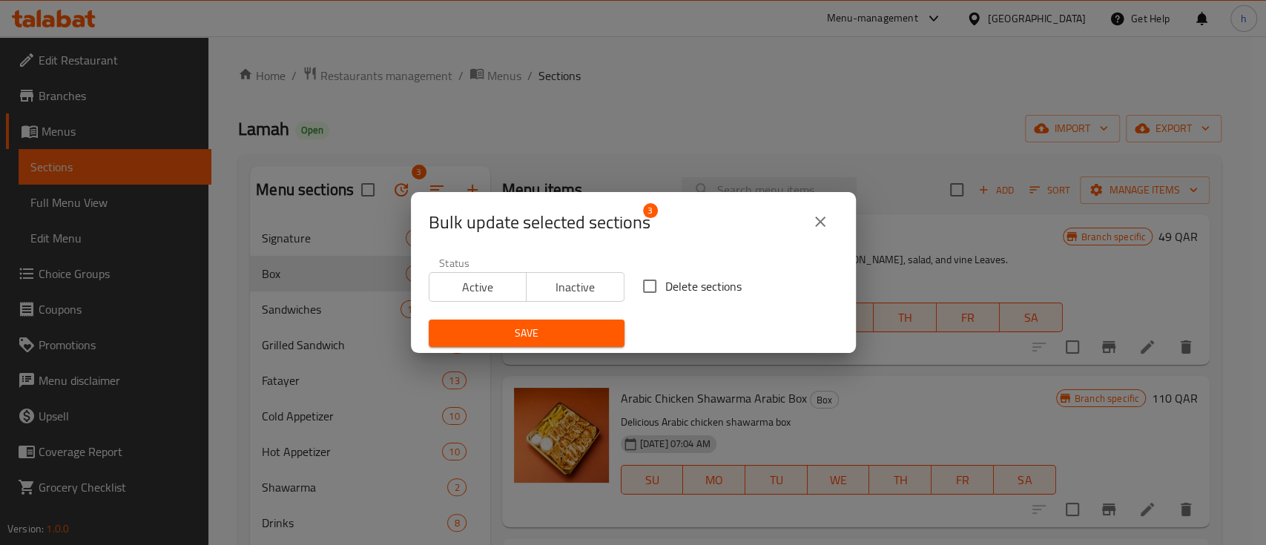
click at [555, 282] on span "Inactive" at bounding box center [576, 288] width 86 height 22
click at [816, 217] on icon "close" at bounding box center [820, 222] width 18 height 18
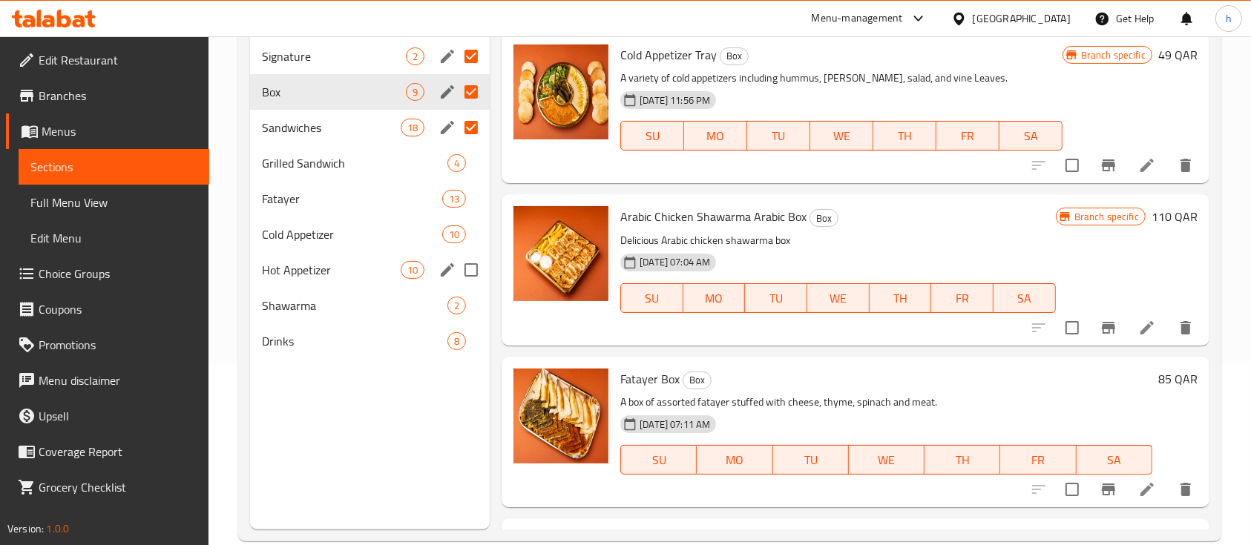
scroll to position [185, 0]
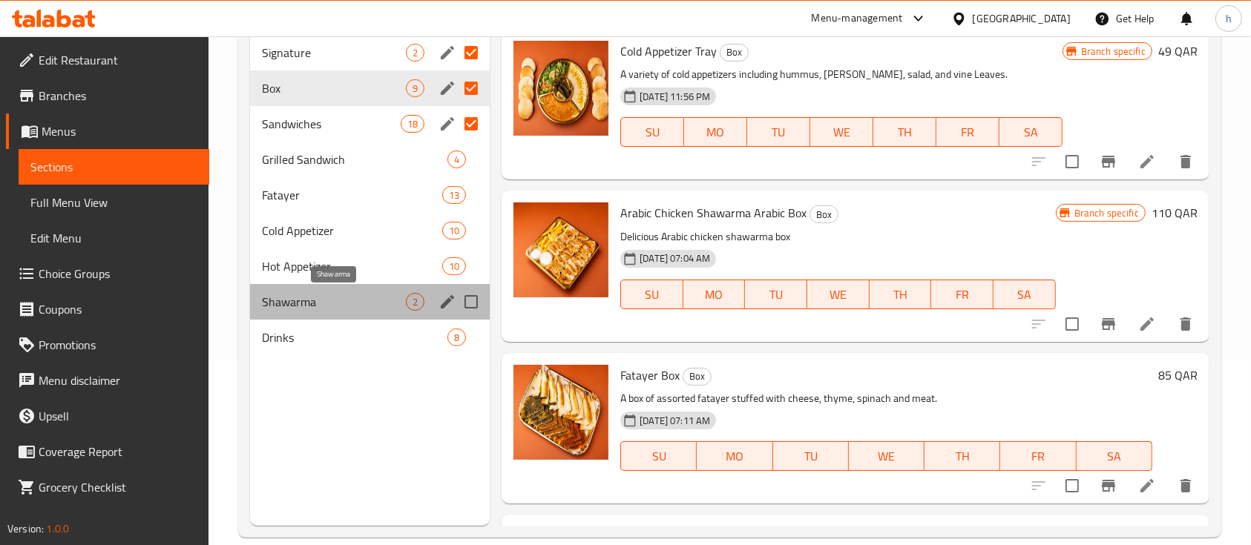
click at [297, 299] on span "Shawarma" at bounding box center [334, 302] width 144 height 18
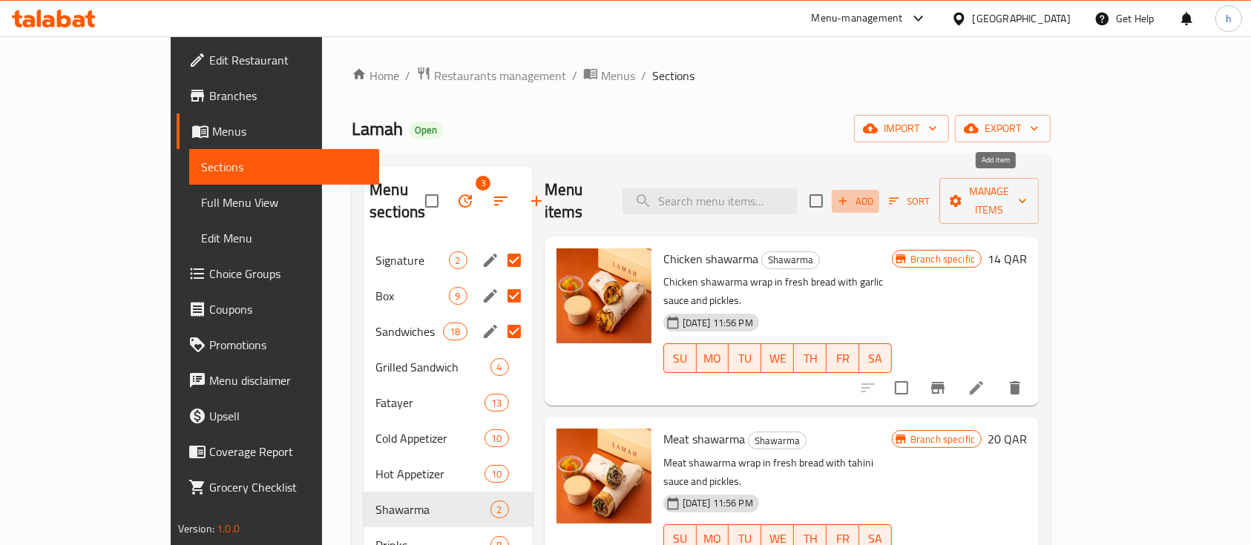
click at [875, 199] on span "Add" at bounding box center [855, 201] width 40 height 17
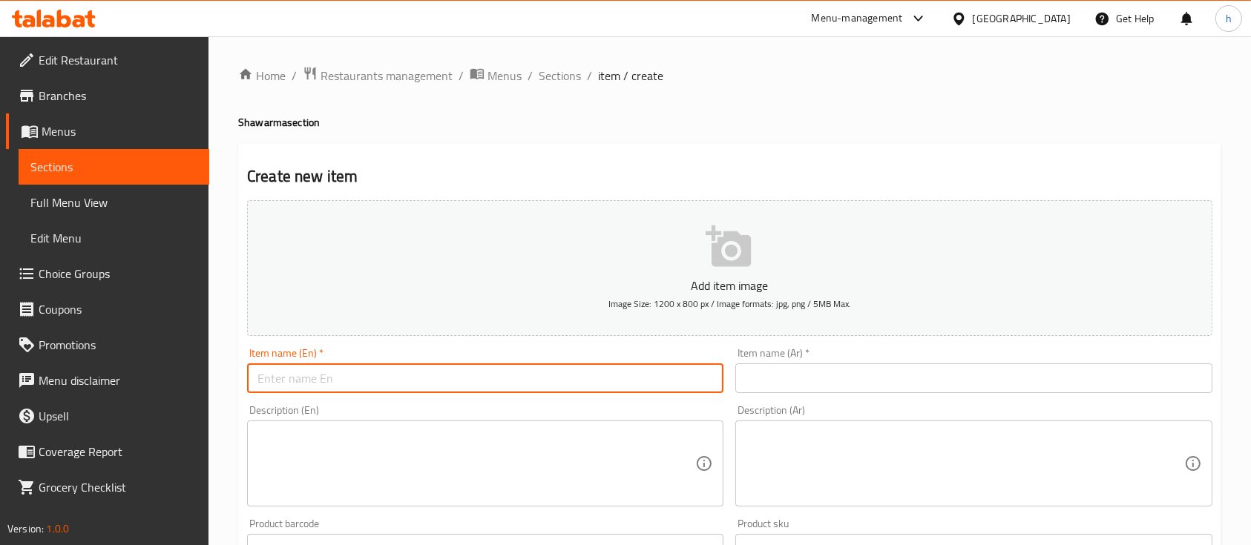
drag, startPoint x: 461, startPoint y: 384, endPoint x: 708, endPoint y: 355, distance: 249.5
click at [708, 355] on div "Item name (En)   * Item name (En) *" at bounding box center [485, 370] width 476 height 45
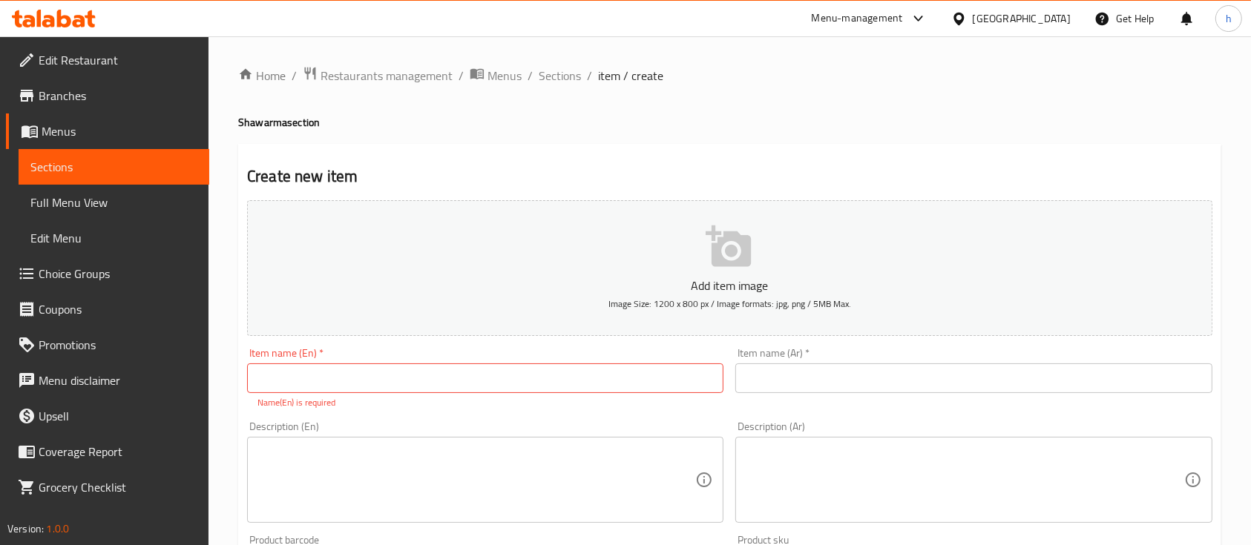
click at [708, 355] on div "Item name (En)   * Item name (En) * Name(En) is required" at bounding box center [485, 379] width 476 height 62
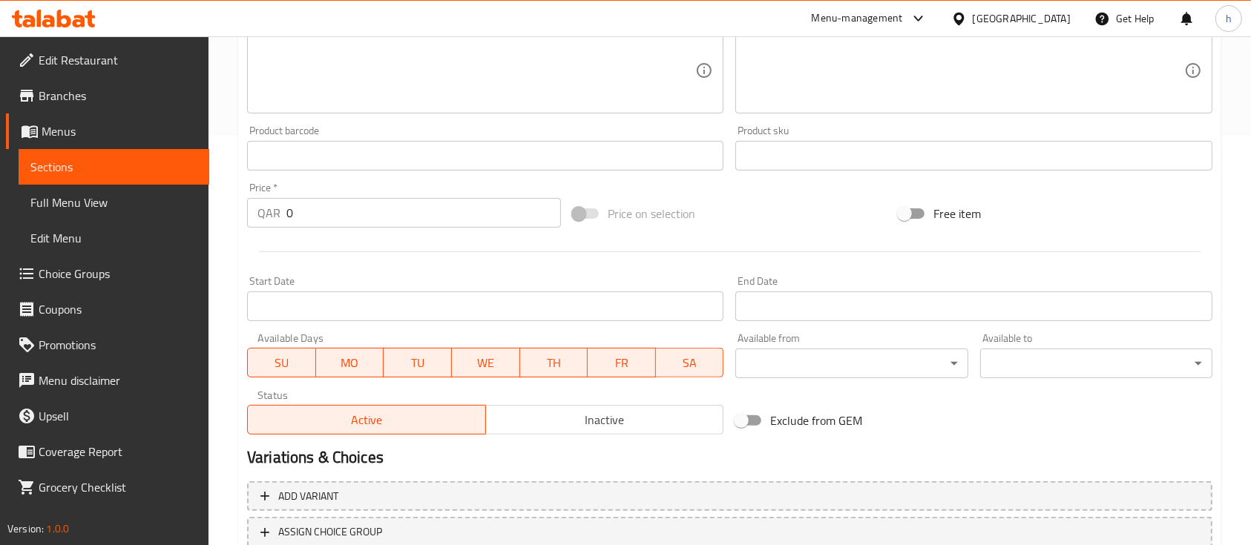
scroll to position [519, 0]
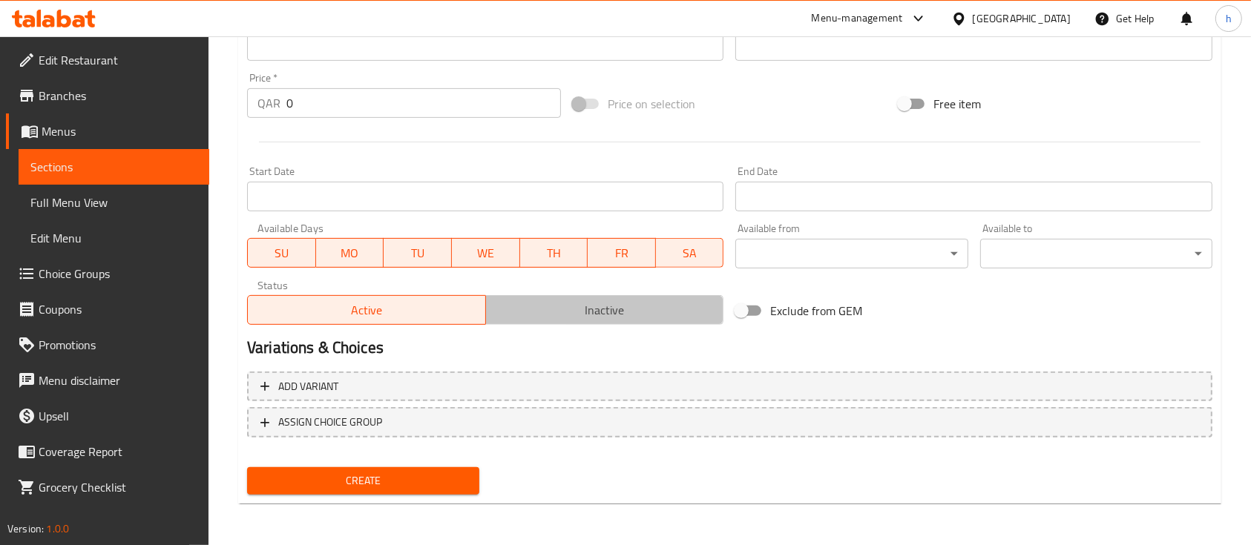
click at [614, 316] on span "Inactive" at bounding box center [605, 311] width 226 height 22
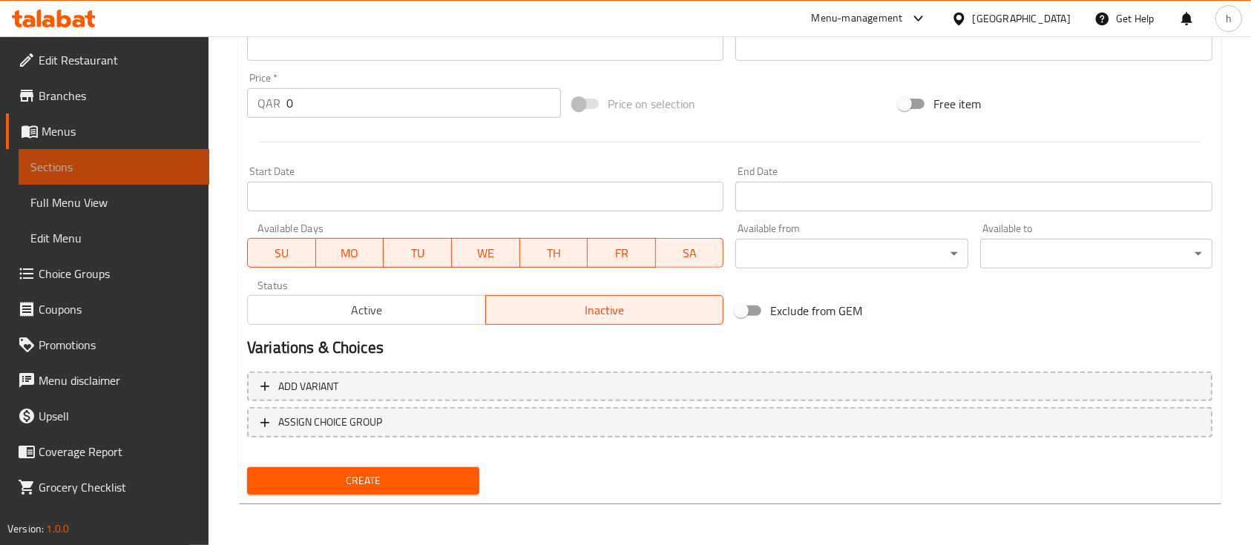
click at [119, 163] on span "Sections" at bounding box center [113, 167] width 167 height 18
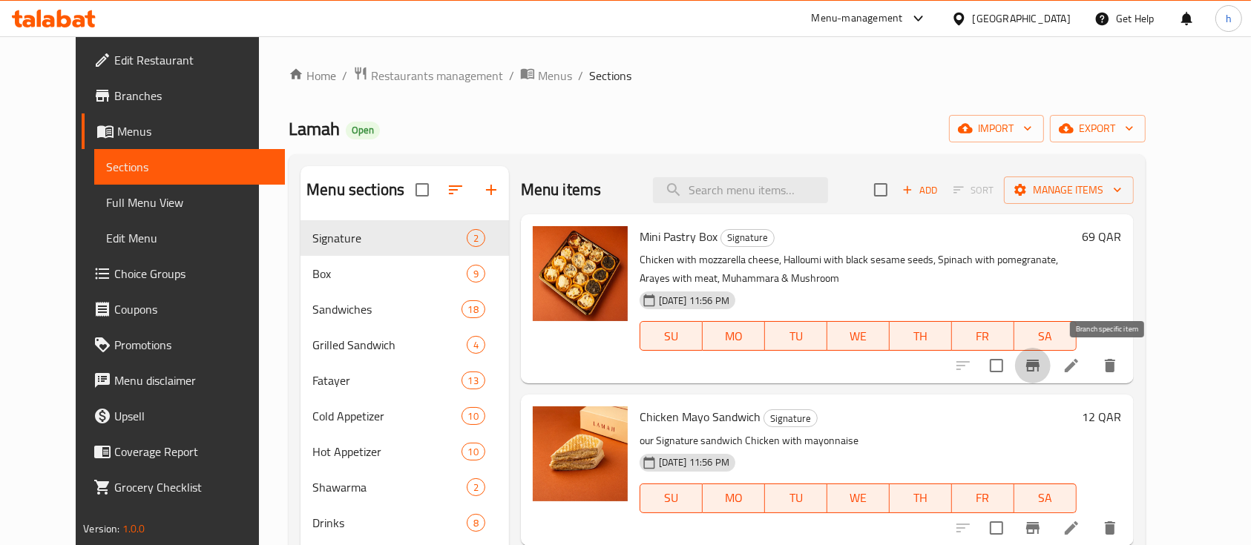
click at [1041, 370] on icon "Branch-specific-item" at bounding box center [1033, 366] width 18 height 18
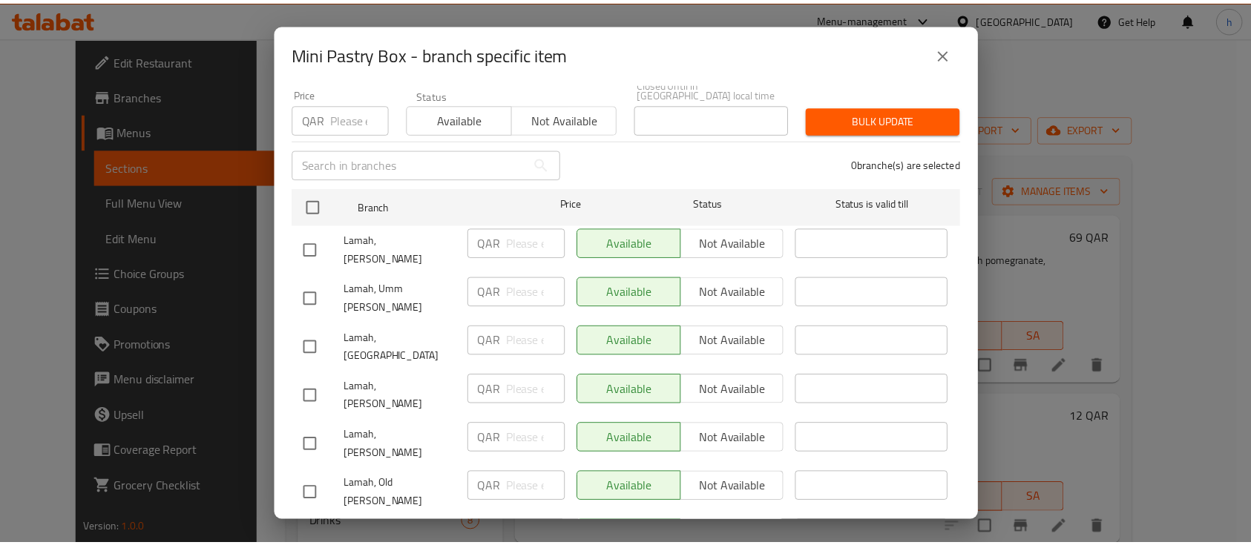
scroll to position [142, 0]
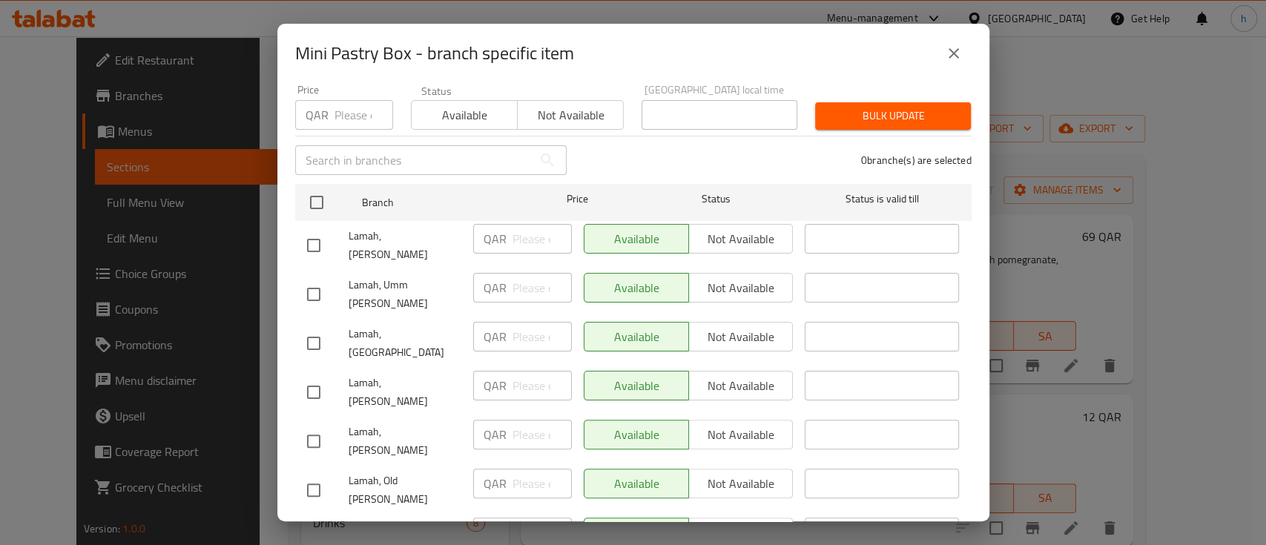
click at [978, 59] on div "Mini Pastry Box - branch specific item" at bounding box center [633, 53] width 712 height 59
click at [961, 56] on icon "close" at bounding box center [954, 54] width 18 height 18
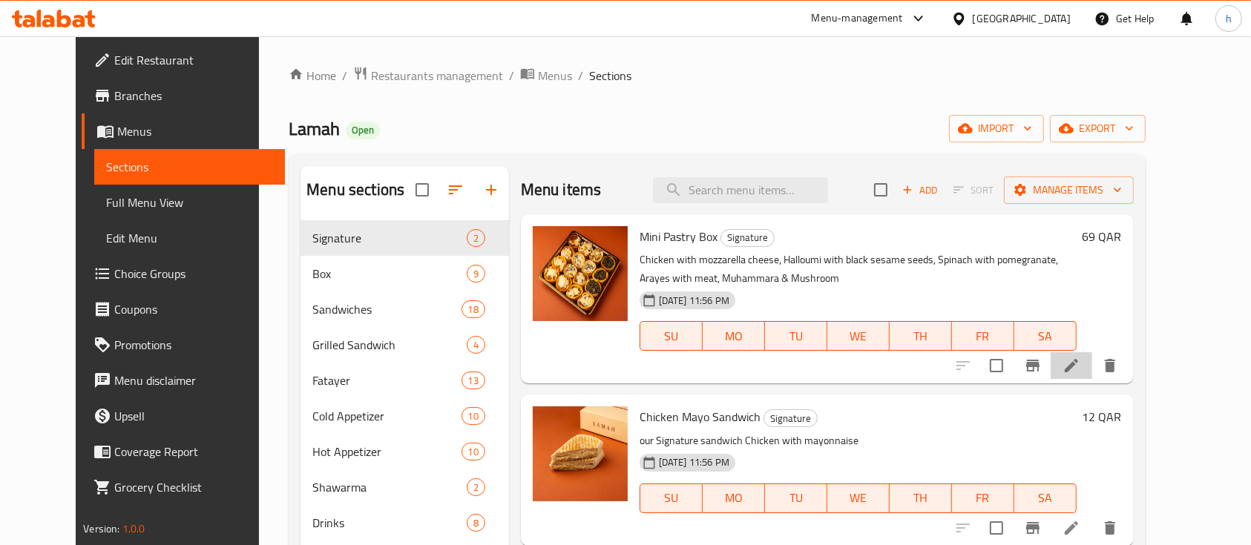
click at [1092, 371] on li at bounding box center [1071, 365] width 42 height 27
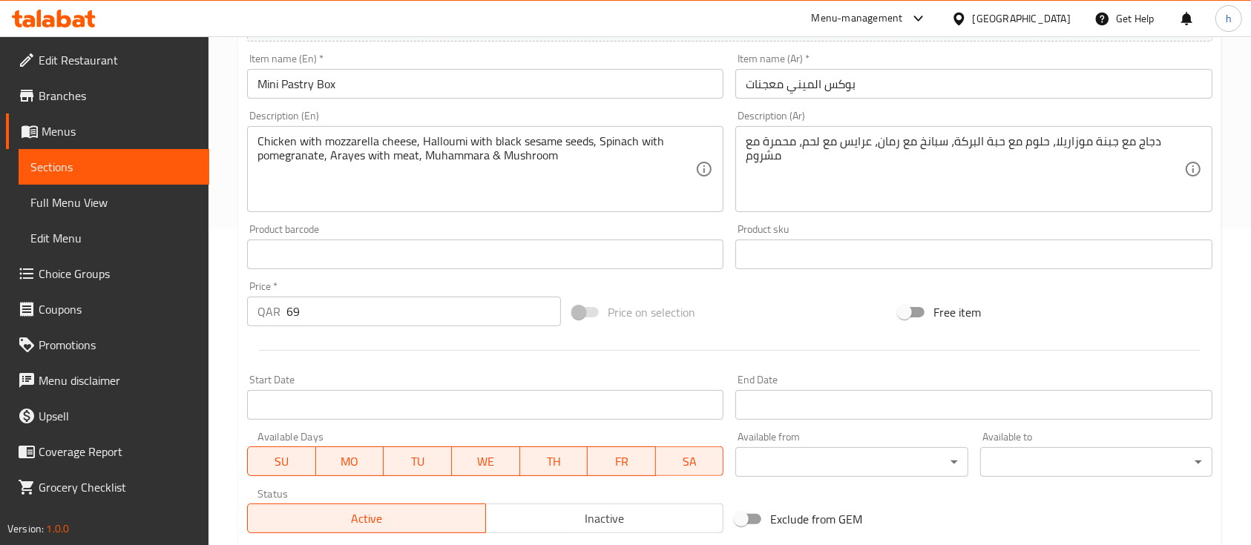
scroll to position [524, 0]
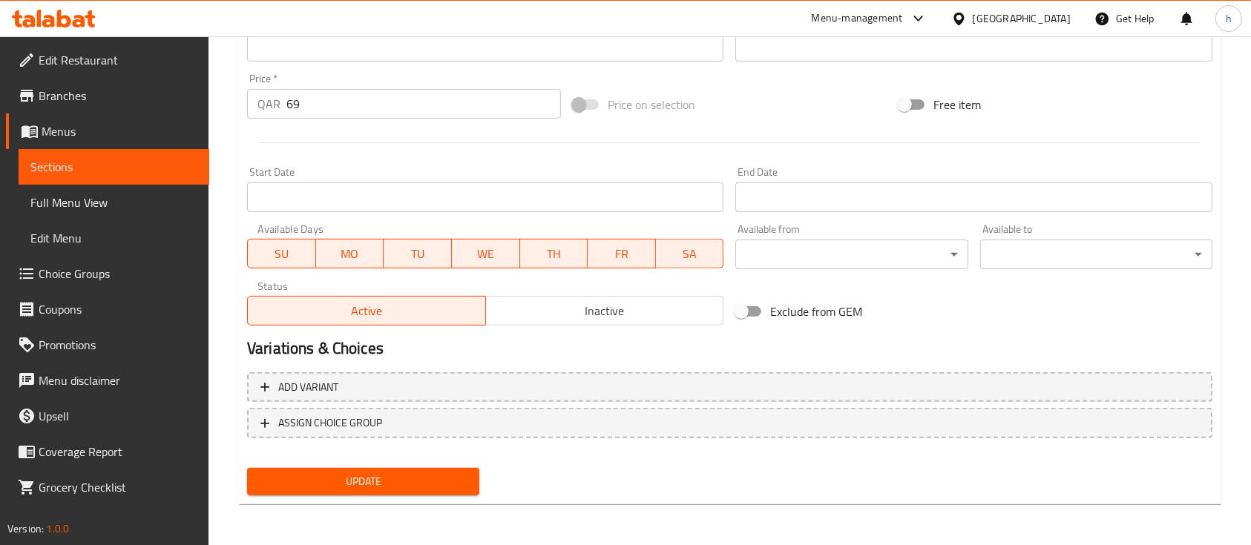
click at [98, 174] on span "Sections" at bounding box center [113, 167] width 167 height 18
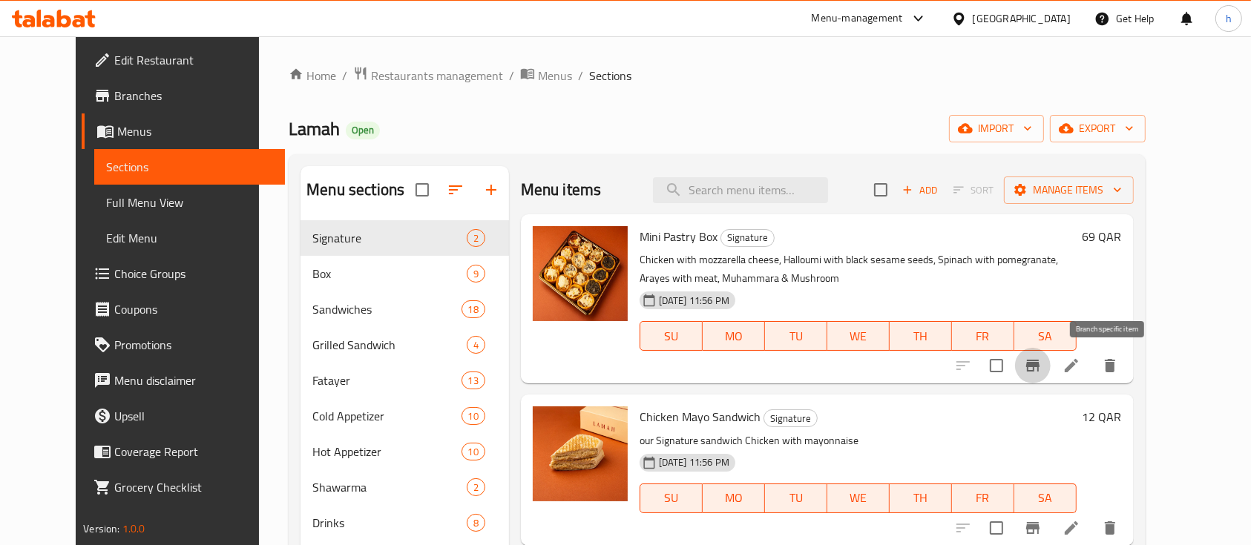
click at [1039, 365] on icon "Branch-specific-item" at bounding box center [1032, 366] width 13 height 12
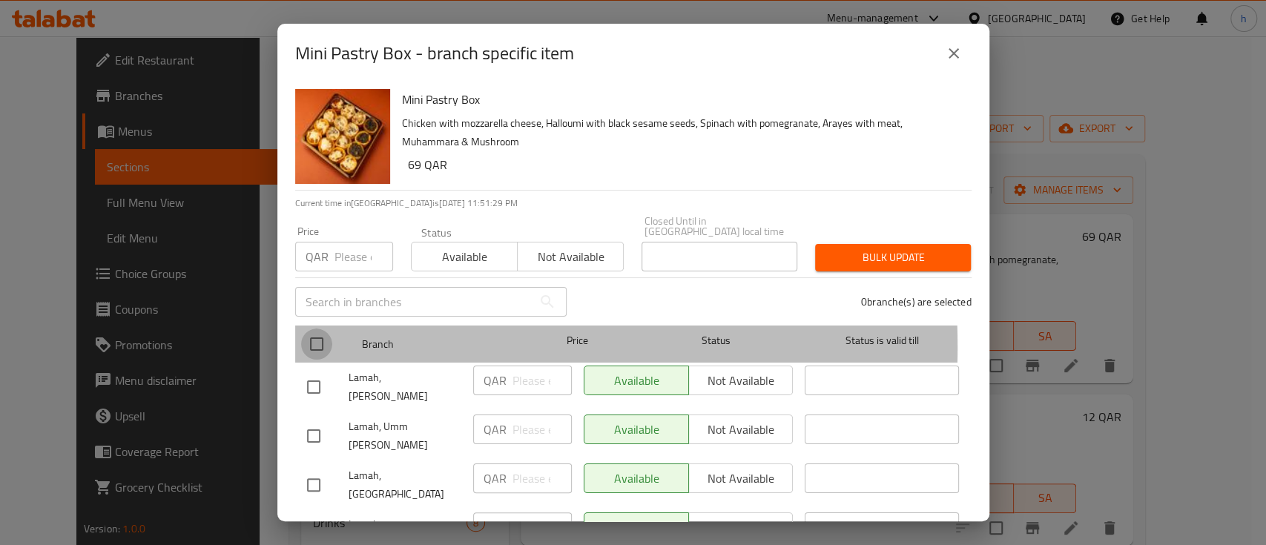
click at [312, 336] on input "checkbox" at bounding box center [316, 344] width 31 height 31
checkbox input "true"
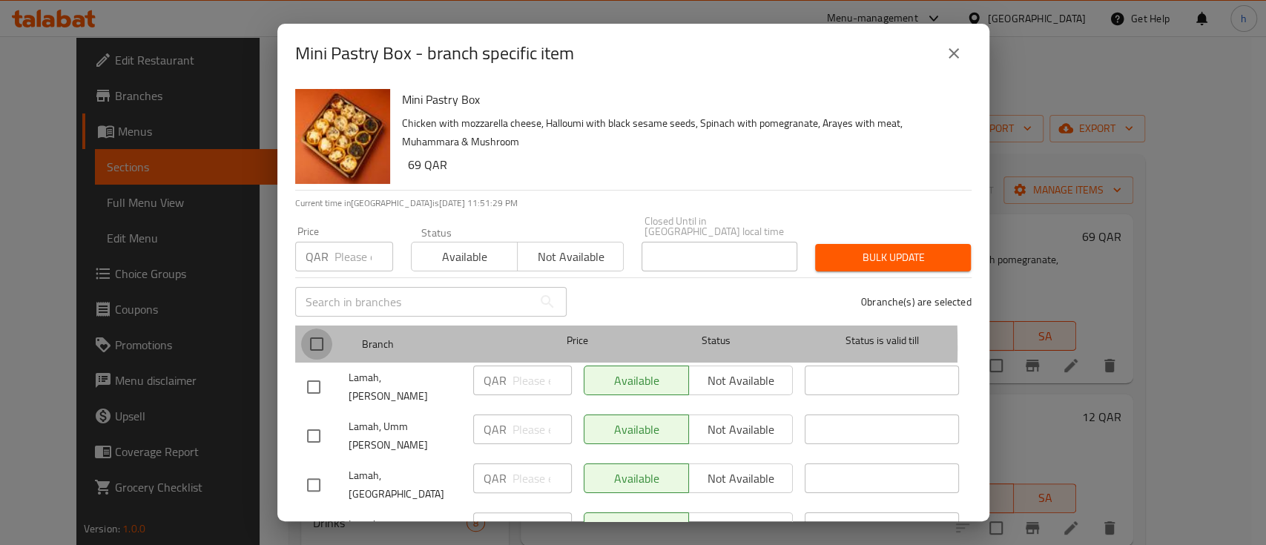
checkbox input "true"
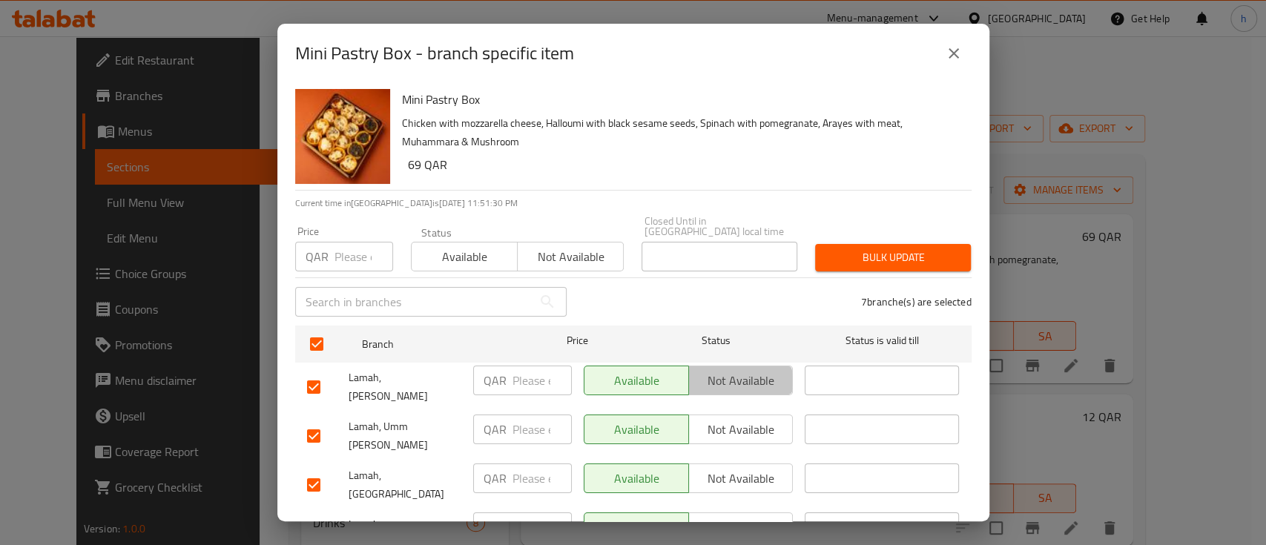
click at [711, 371] on span "Not available" at bounding box center [741, 381] width 93 height 22
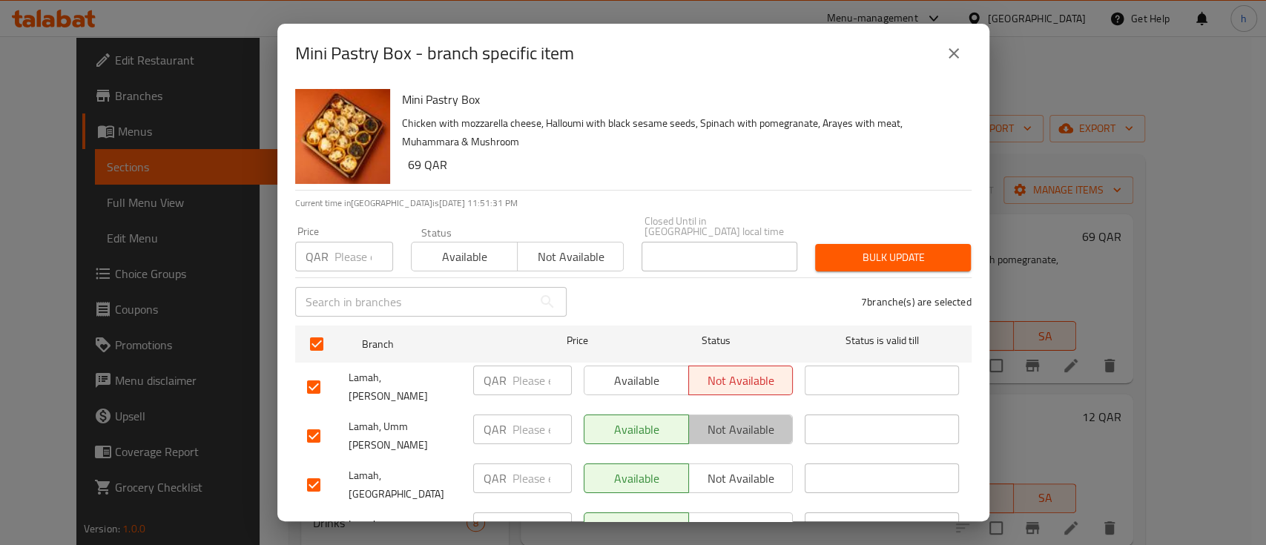
click at [724, 419] on span "Not available" at bounding box center [741, 430] width 93 height 22
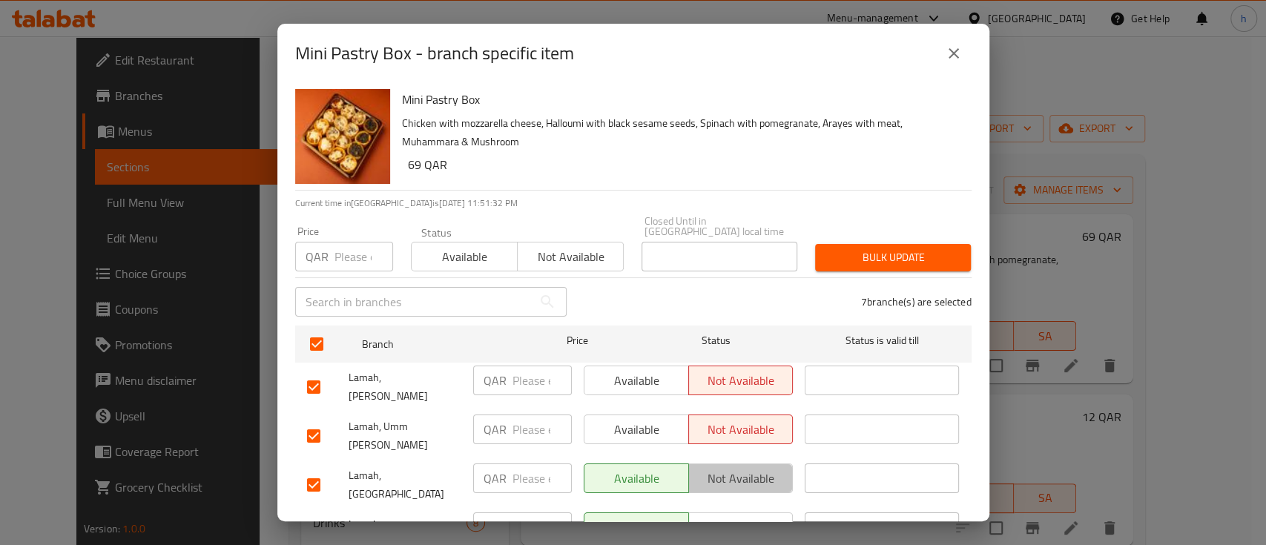
click at [735, 464] on button "Not available" at bounding box center [740, 479] width 105 height 30
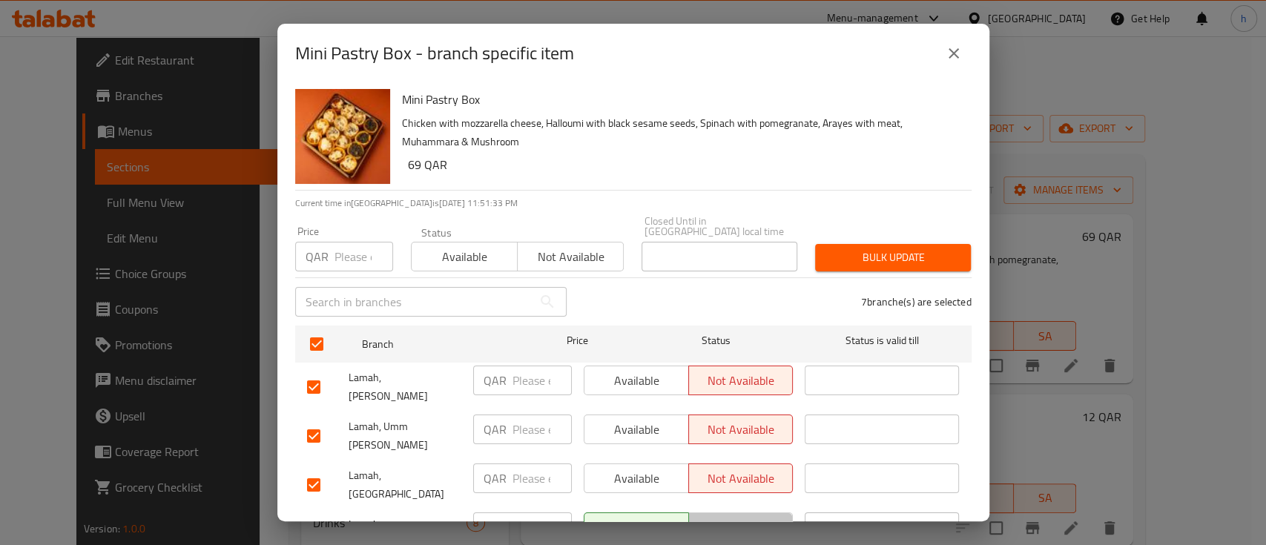
click at [725, 517] on span "Not available" at bounding box center [741, 528] width 93 height 22
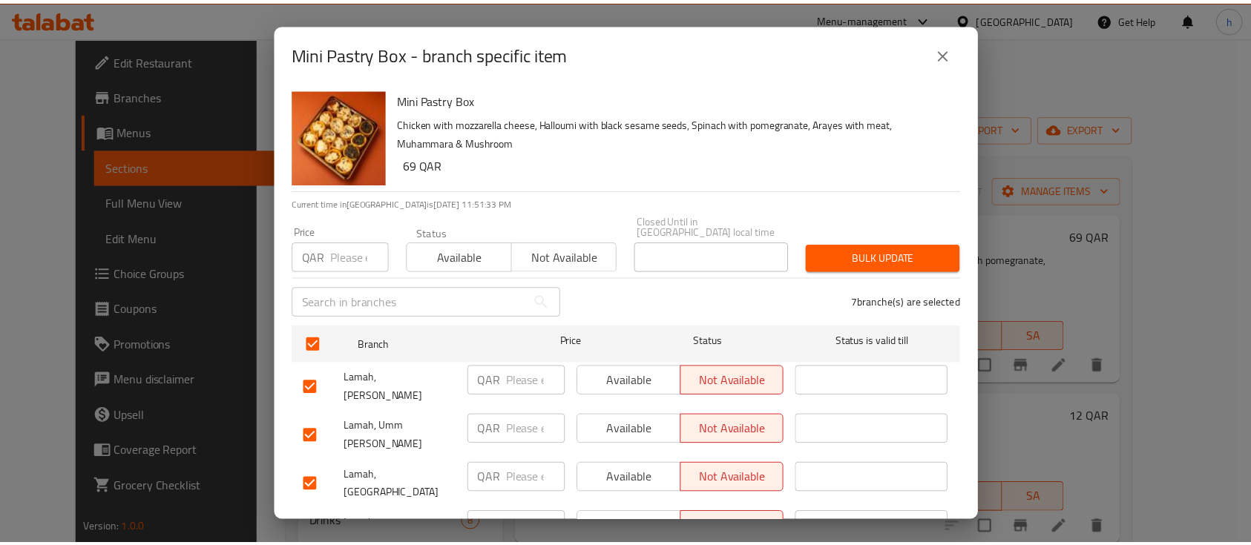
scroll to position [142, 0]
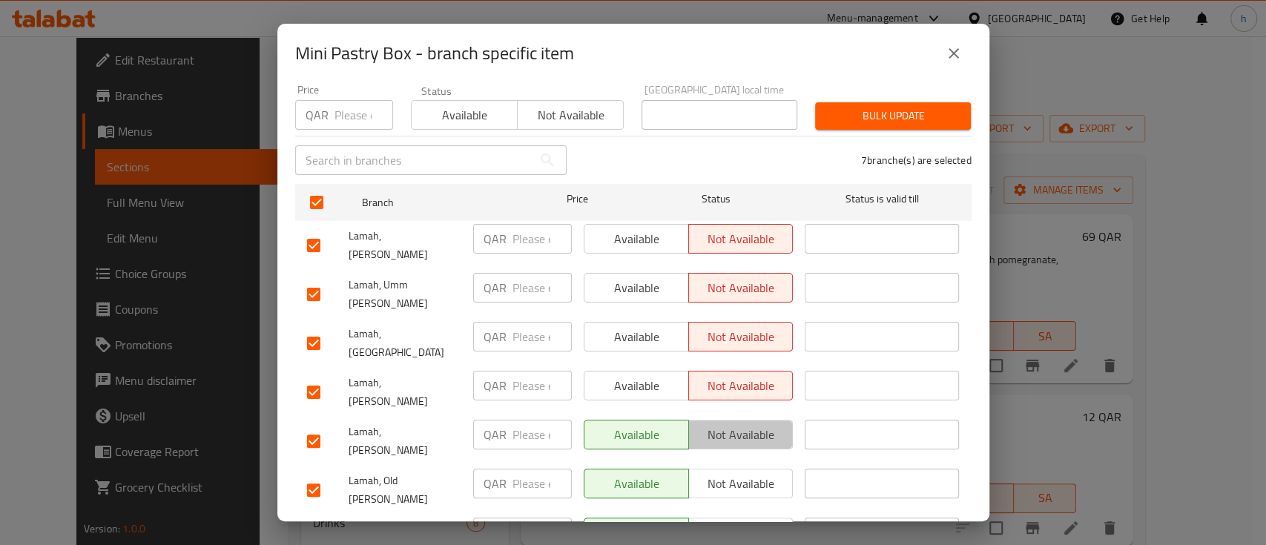
click at [720, 424] on span "Not available" at bounding box center [741, 435] width 93 height 22
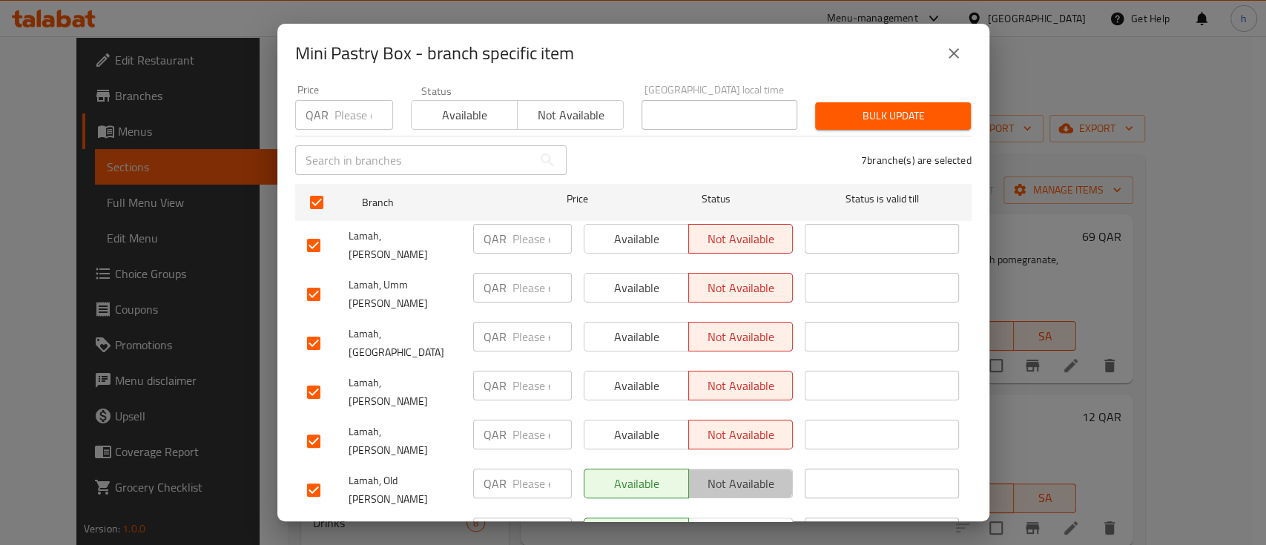
click at [718, 473] on span "Not available" at bounding box center [741, 484] width 93 height 22
click at [937, 60] on button "close" at bounding box center [954, 54] width 36 height 36
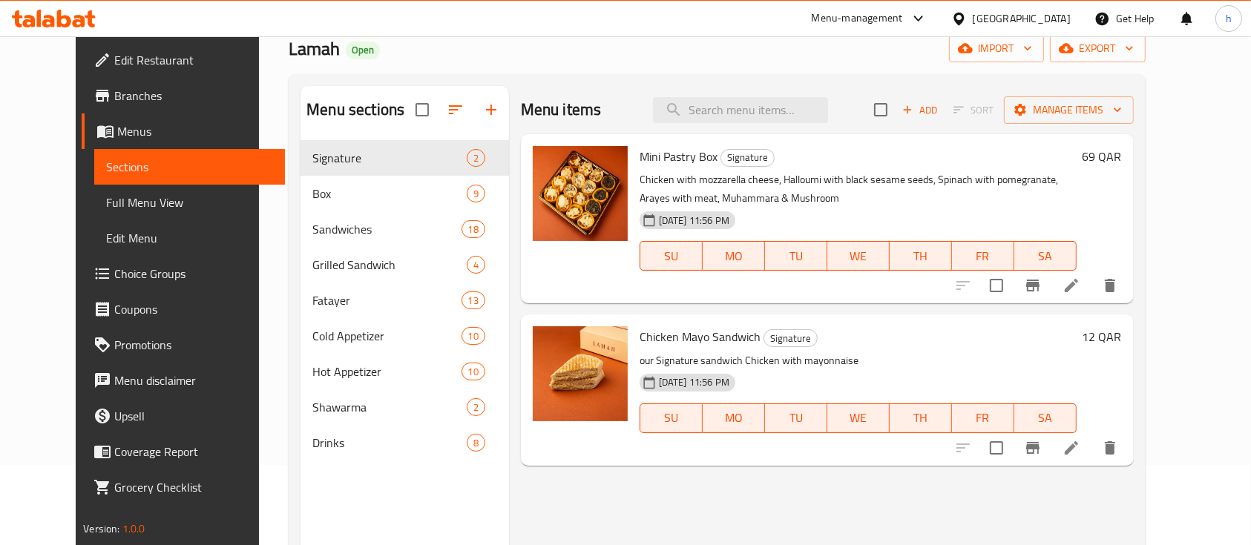
scroll to position [81, 0]
click at [482, 115] on icon "button" at bounding box center [491, 109] width 18 height 18
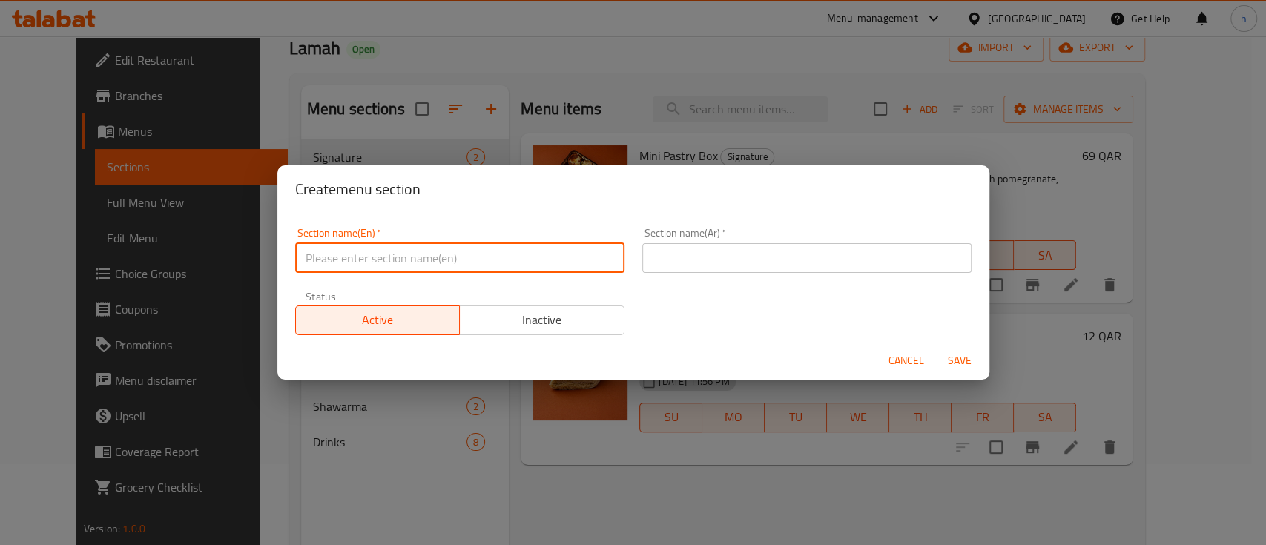
click at [481, 263] on input "text" at bounding box center [459, 258] width 329 height 30
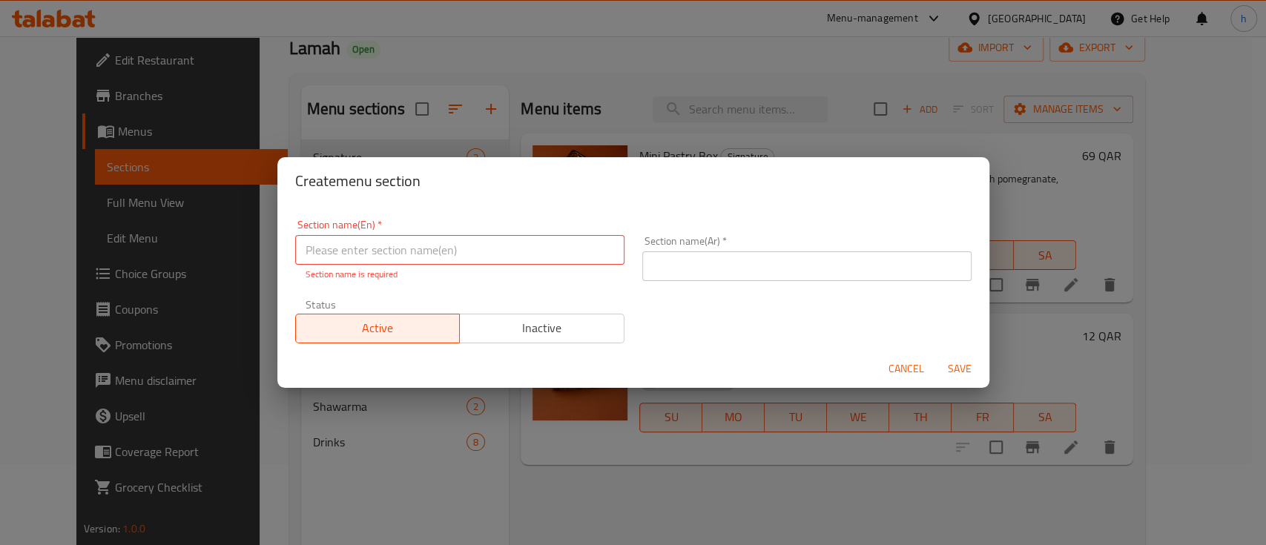
click at [795, 342] on form "Section name(En)   * Section name(En) * Section name is required Section name(A…" at bounding box center [633, 297] width 712 height 184
click at [525, 309] on div "Active Inactive" at bounding box center [459, 321] width 329 height 45
click at [536, 340] on button "Inactive" at bounding box center [541, 329] width 165 height 30
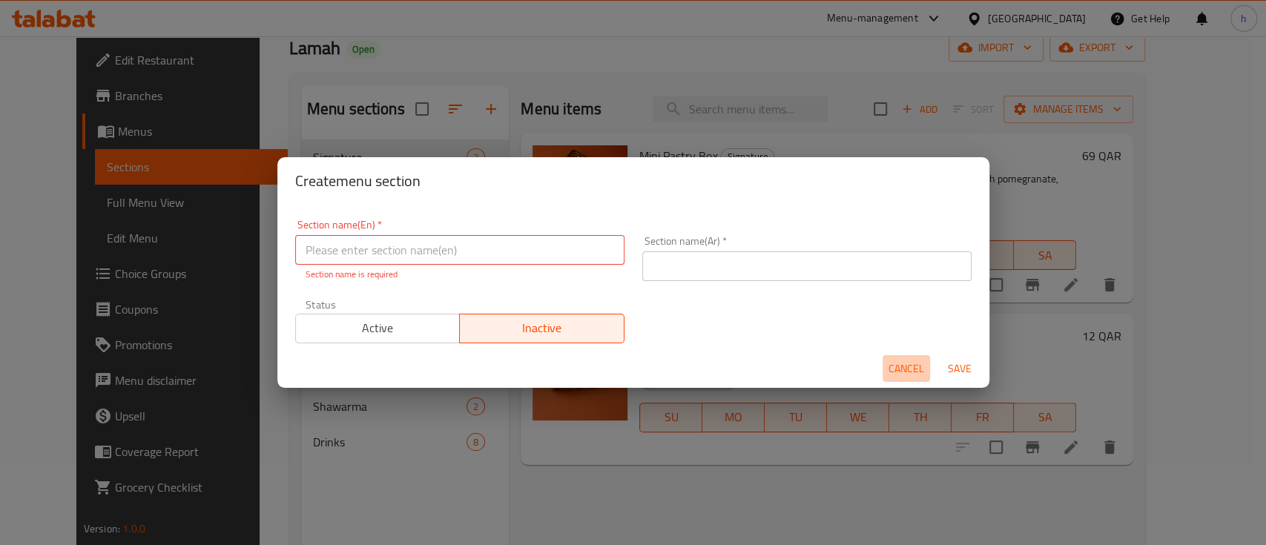
click at [896, 360] on span "Cancel" at bounding box center [907, 369] width 36 height 19
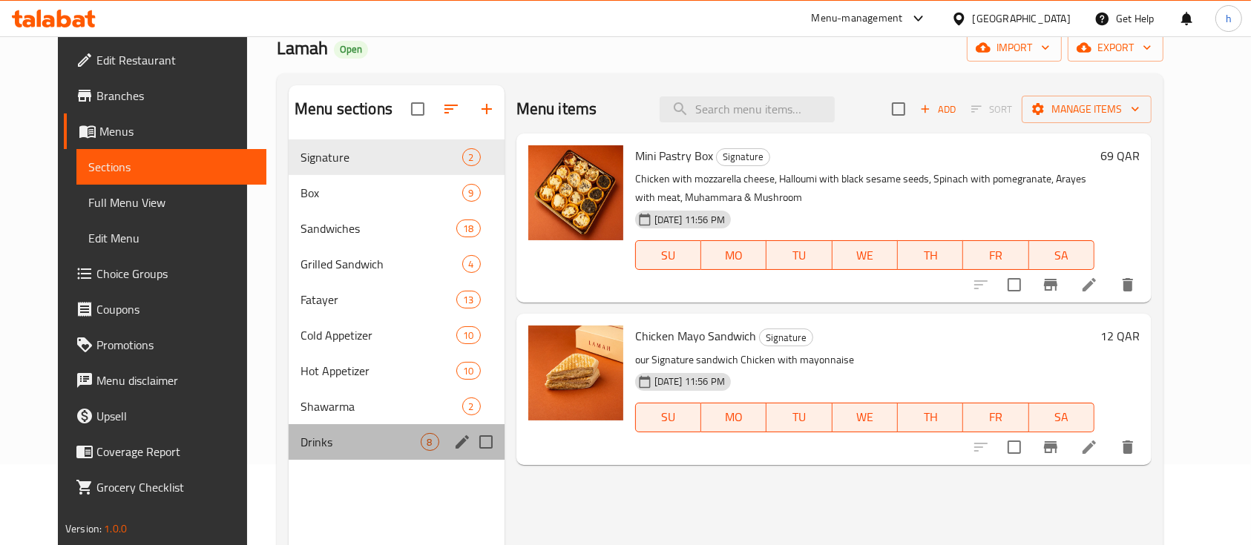
click at [354, 430] on div "Drinks 8" at bounding box center [397, 442] width 216 height 36
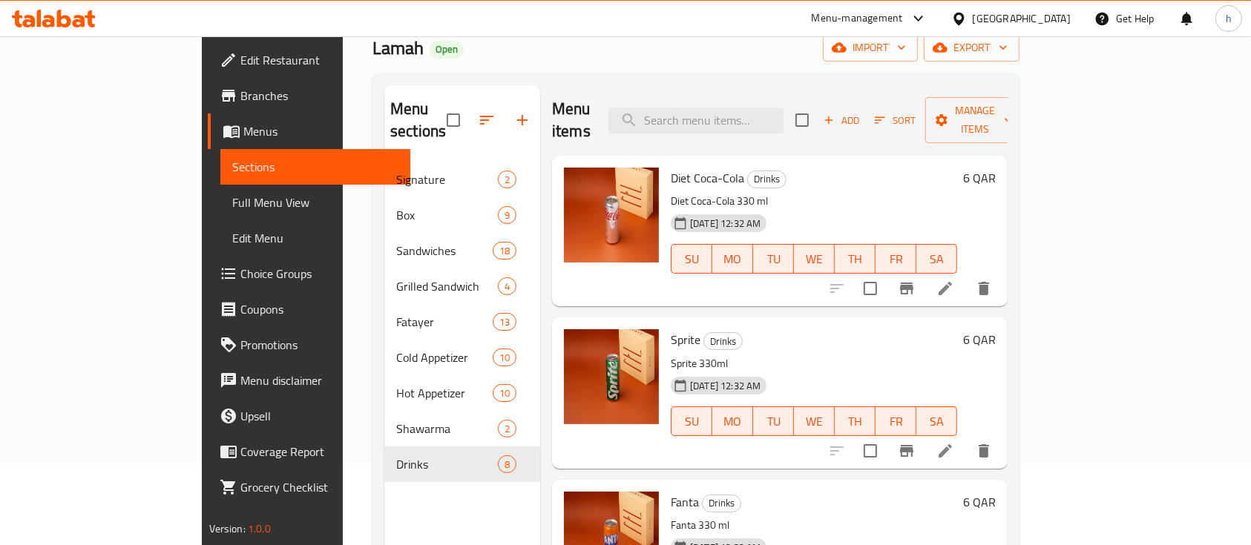
scroll to position [18, 0]
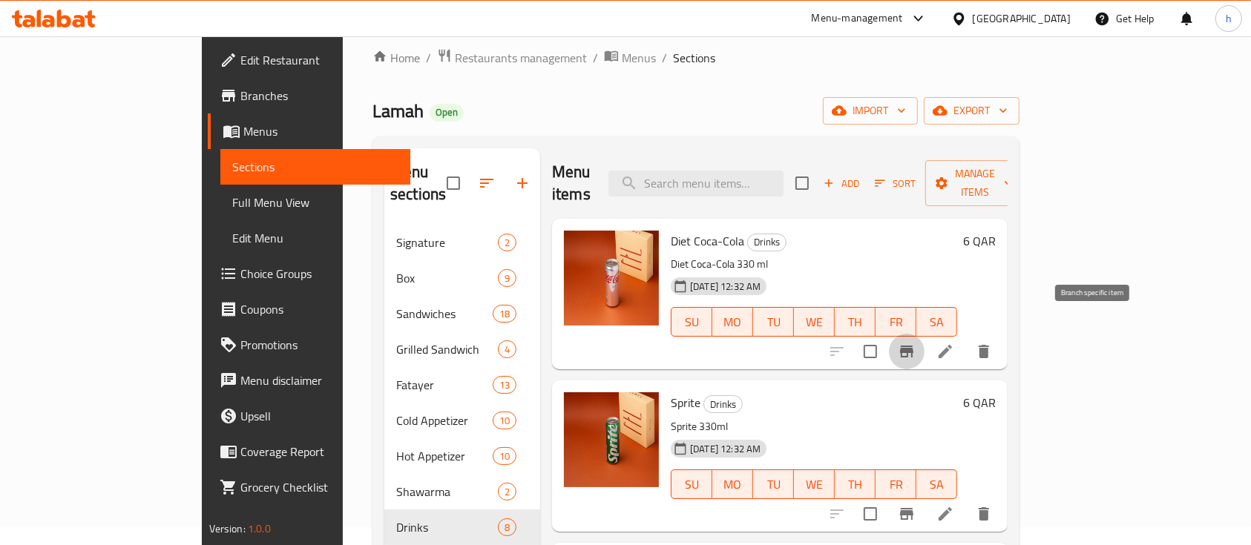
click at [915, 343] on icon "Branch-specific-item" at bounding box center [906, 352] width 18 height 18
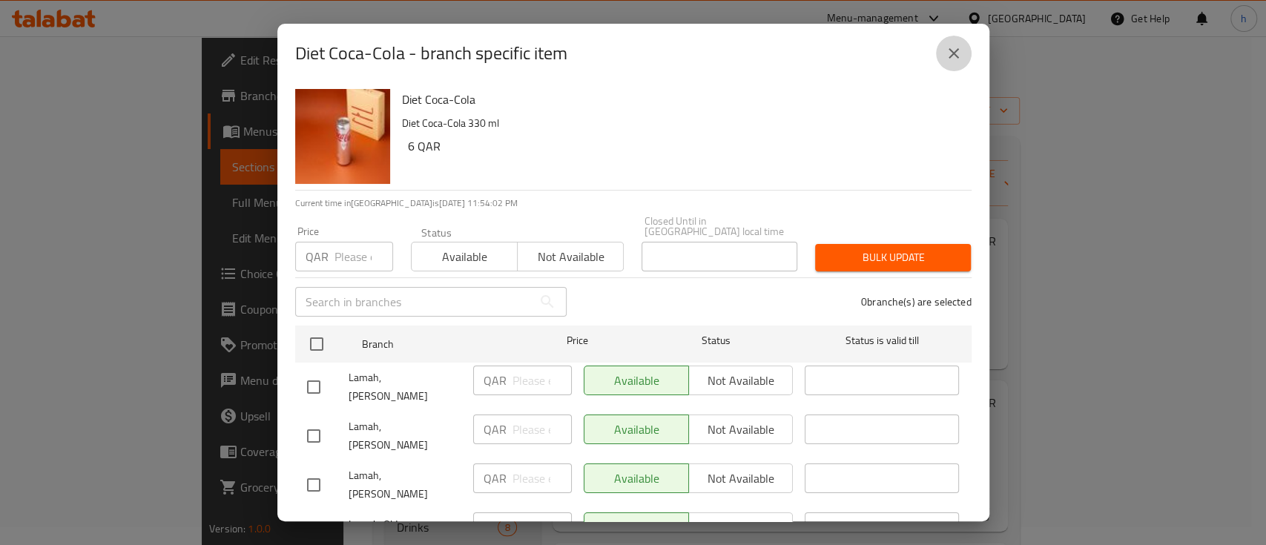
click at [951, 59] on icon "close" at bounding box center [954, 54] width 18 height 18
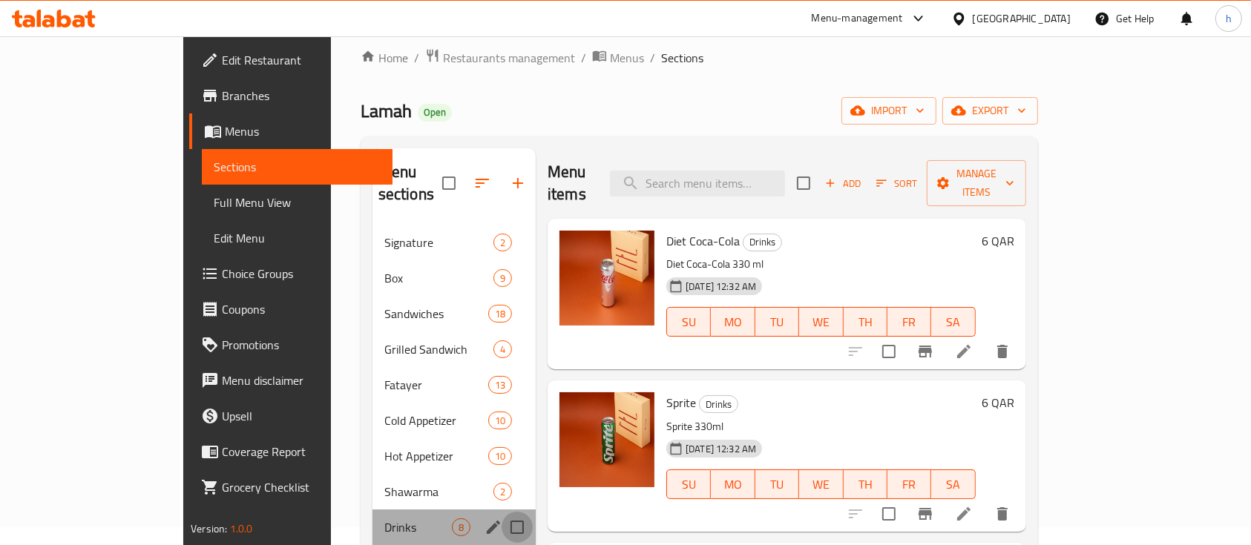
click at [501, 512] on input "Menu sections" at bounding box center [516, 527] width 31 height 31
checkbox input "true"
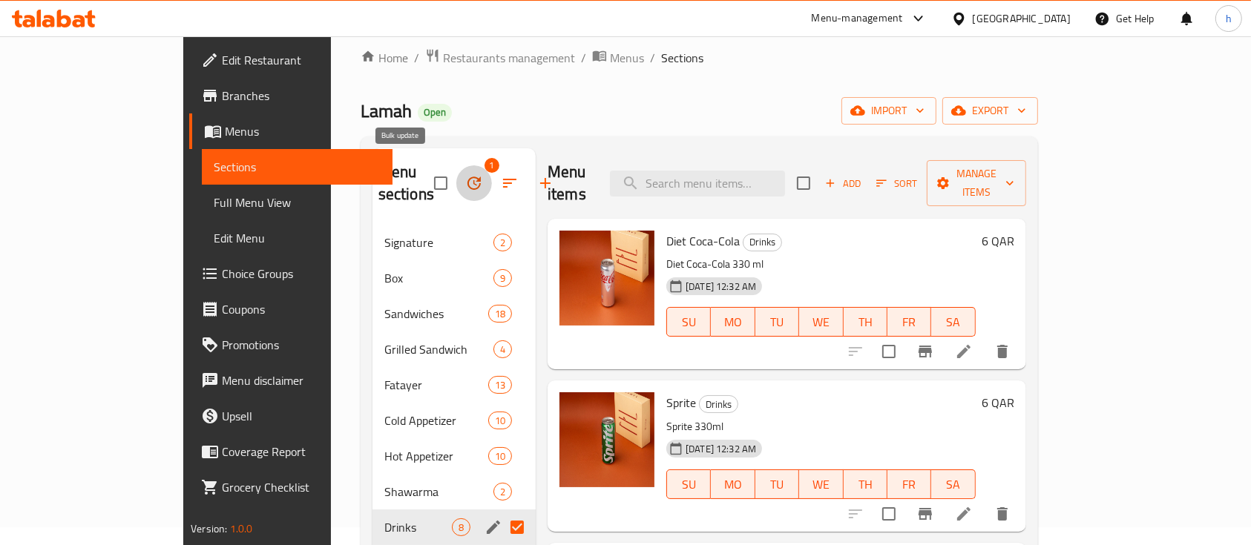
click at [467, 177] on icon "button" at bounding box center [473, 183] width 13 height 13
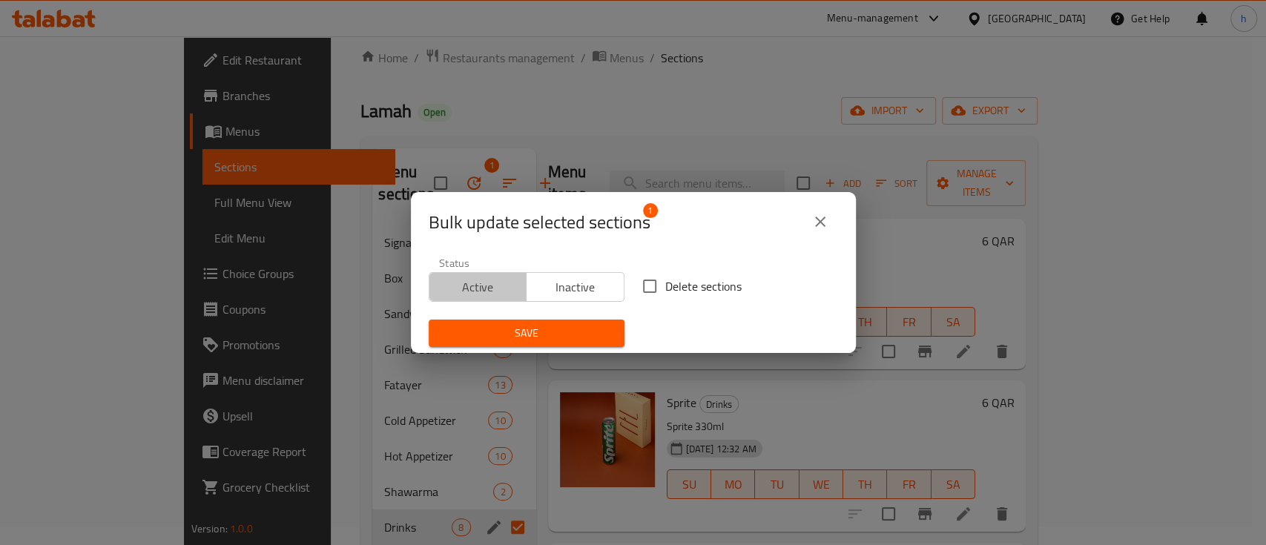
click at [498, 284] on span "Active" at bounding box center [478, 288] width 86 height 22
click at [825, 231] on button "close" at bounding box center [821, 222] width 36 height 36
